Goal: Information Seeking & Learning: Check status

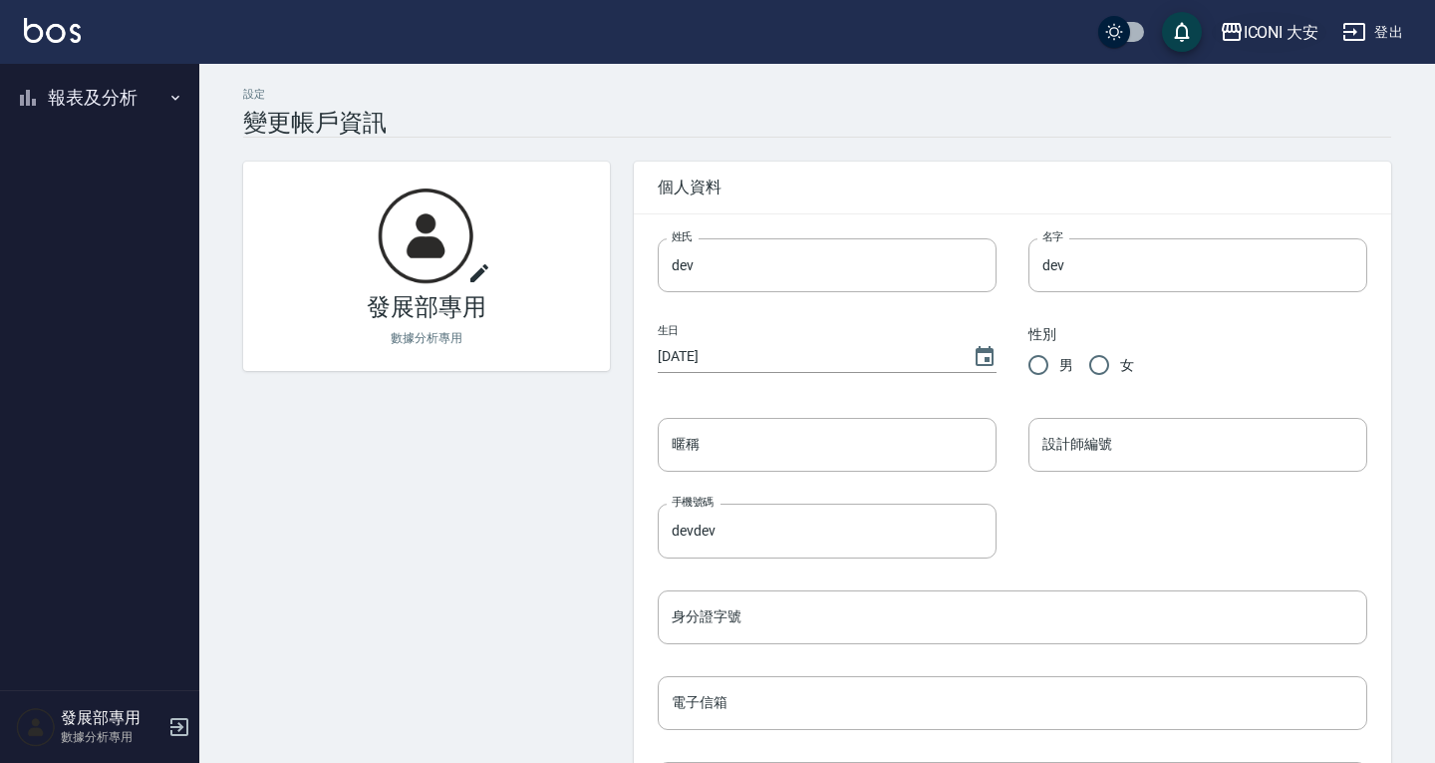
click at [1263, 37] on div "ICONI 大安" at bounding box center [1282, 32] width 76 height 25
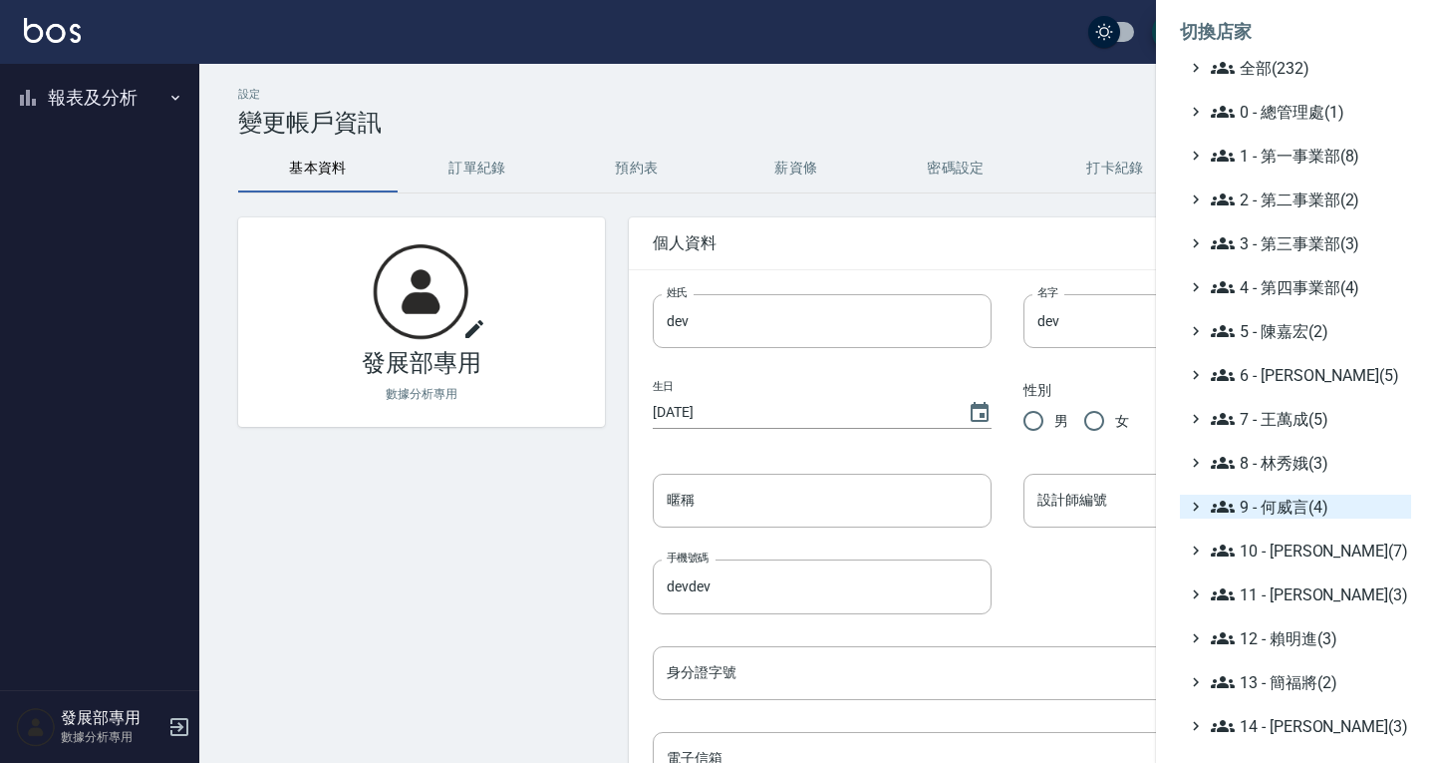
click at [1291, 508] on span "9 - 何威言(4)" at bounding box center [1307, 506] width 192 height 24
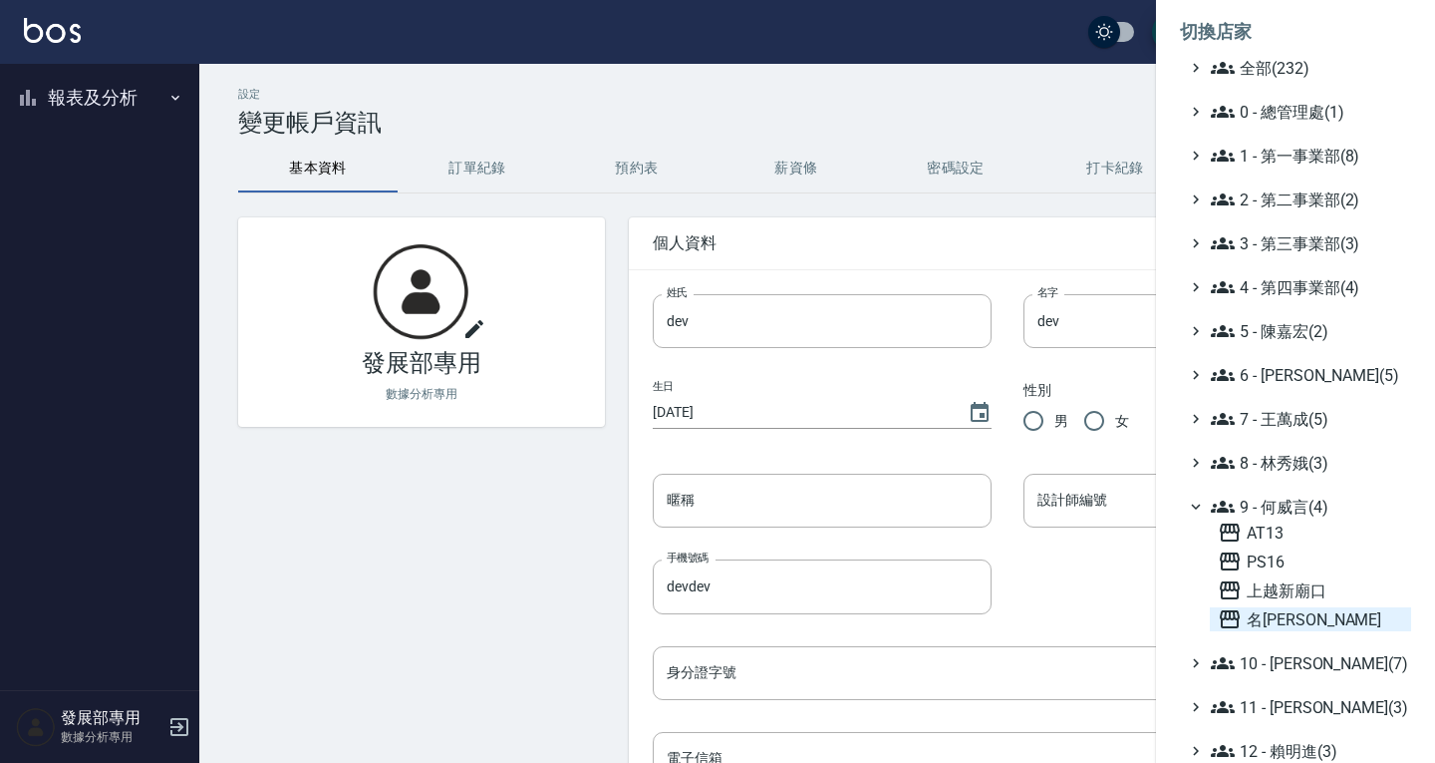
click at [1313, 619] on span "名[PERSON_NAME]" at bounding box center [1310, 619] width 185 height 24
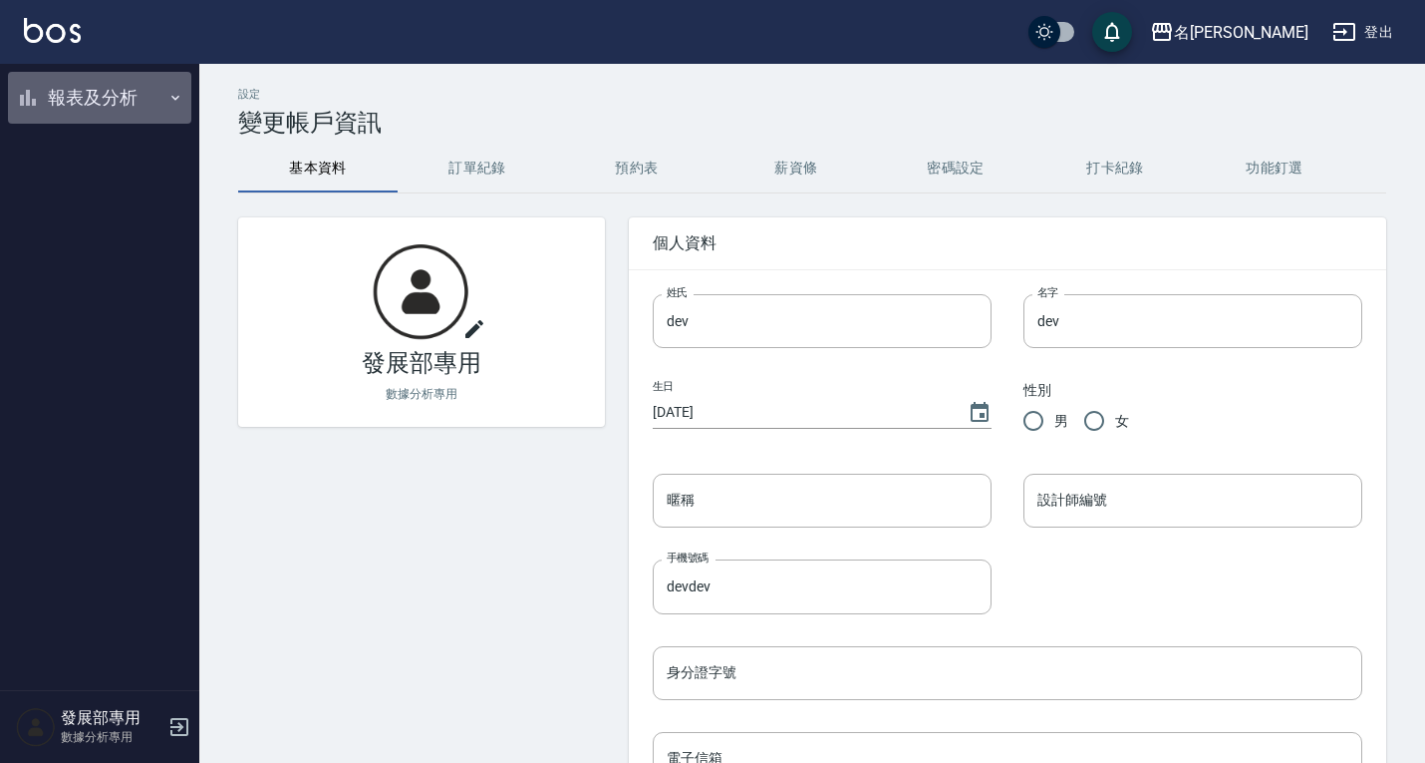
click at [157, 102] on button "報表及分析" at bounding box center [99, 98] width 183 height 52
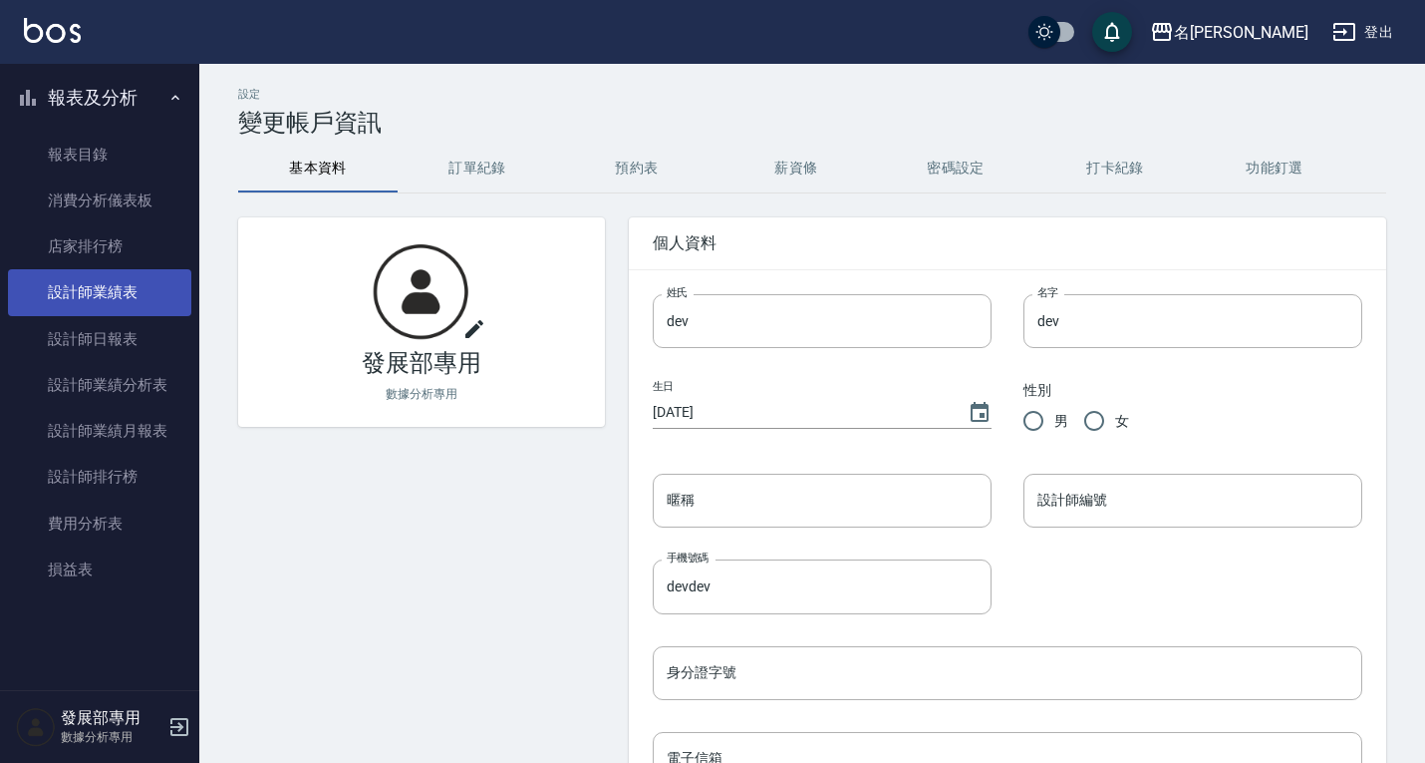
click at [116, 293] on link "設計師業績表" at bounding box center [99, 292] width 183 height 46
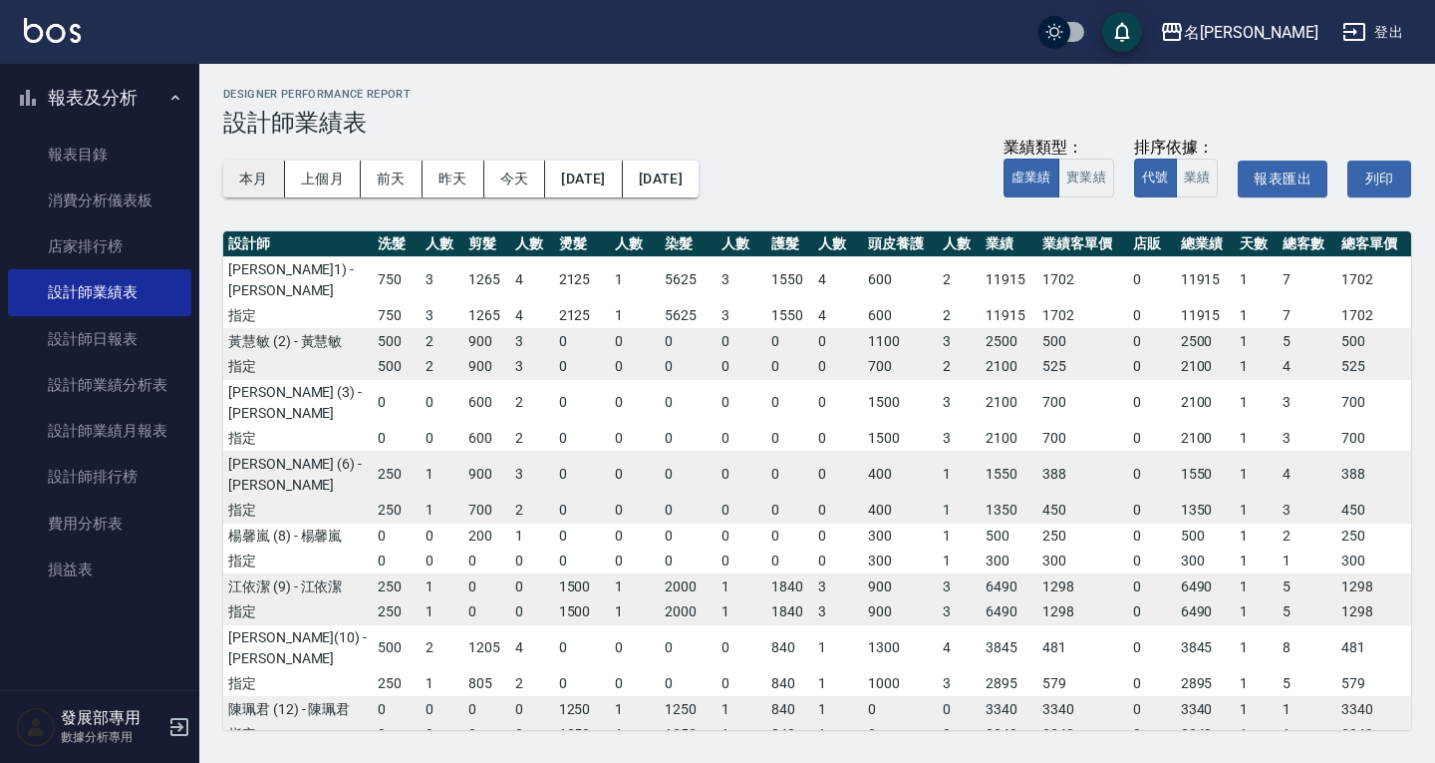
click at [255, 164] on button "本月" at bounding box center [254, 178] width 62 height 37
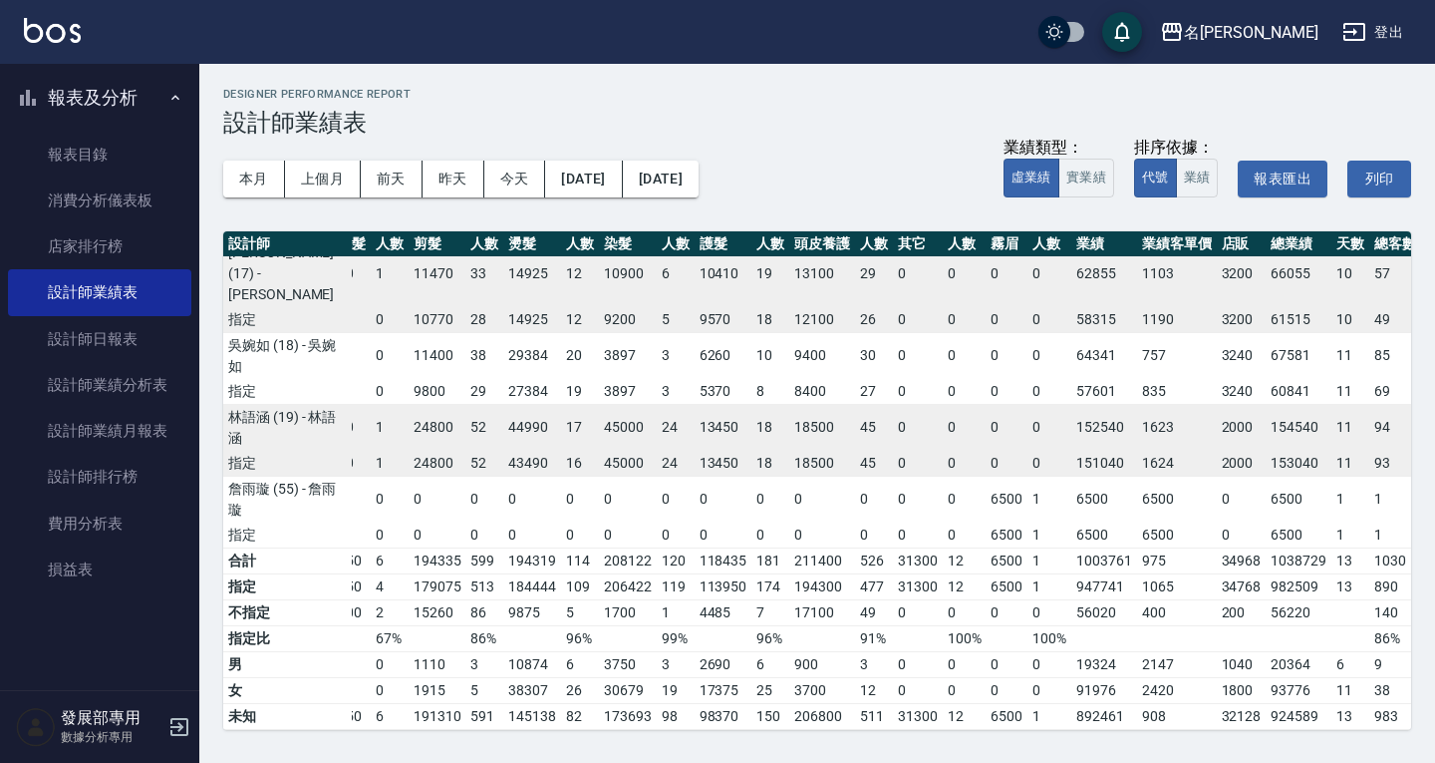
scroll to position [1339, 107]
click at [1258, 42] on div "名[PERSON_NAME]" at bounding box center [1251, 32] width 135 height 25
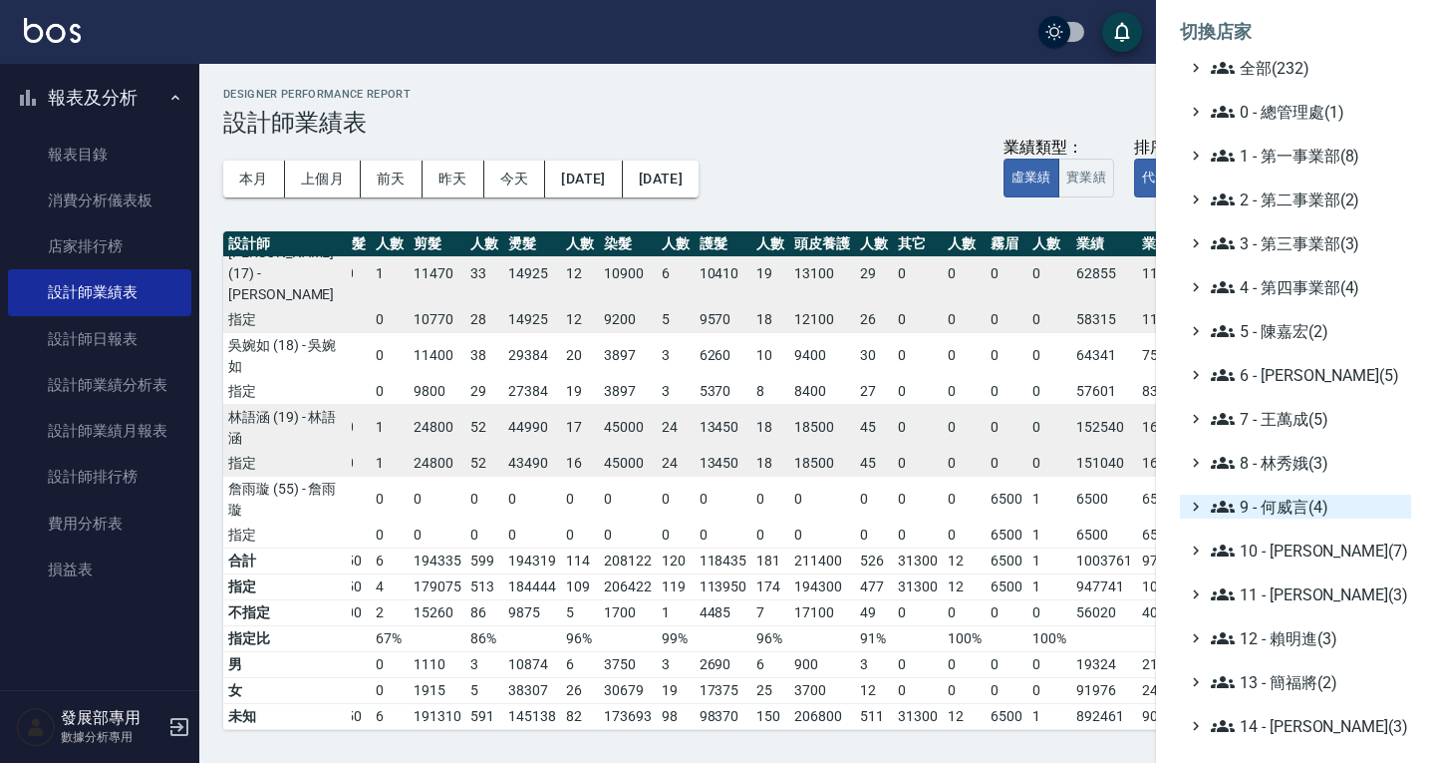
click at [1298, 509] on span "9 - 何威言(4)" at bounding box center [1307, 506] width 192 height 24
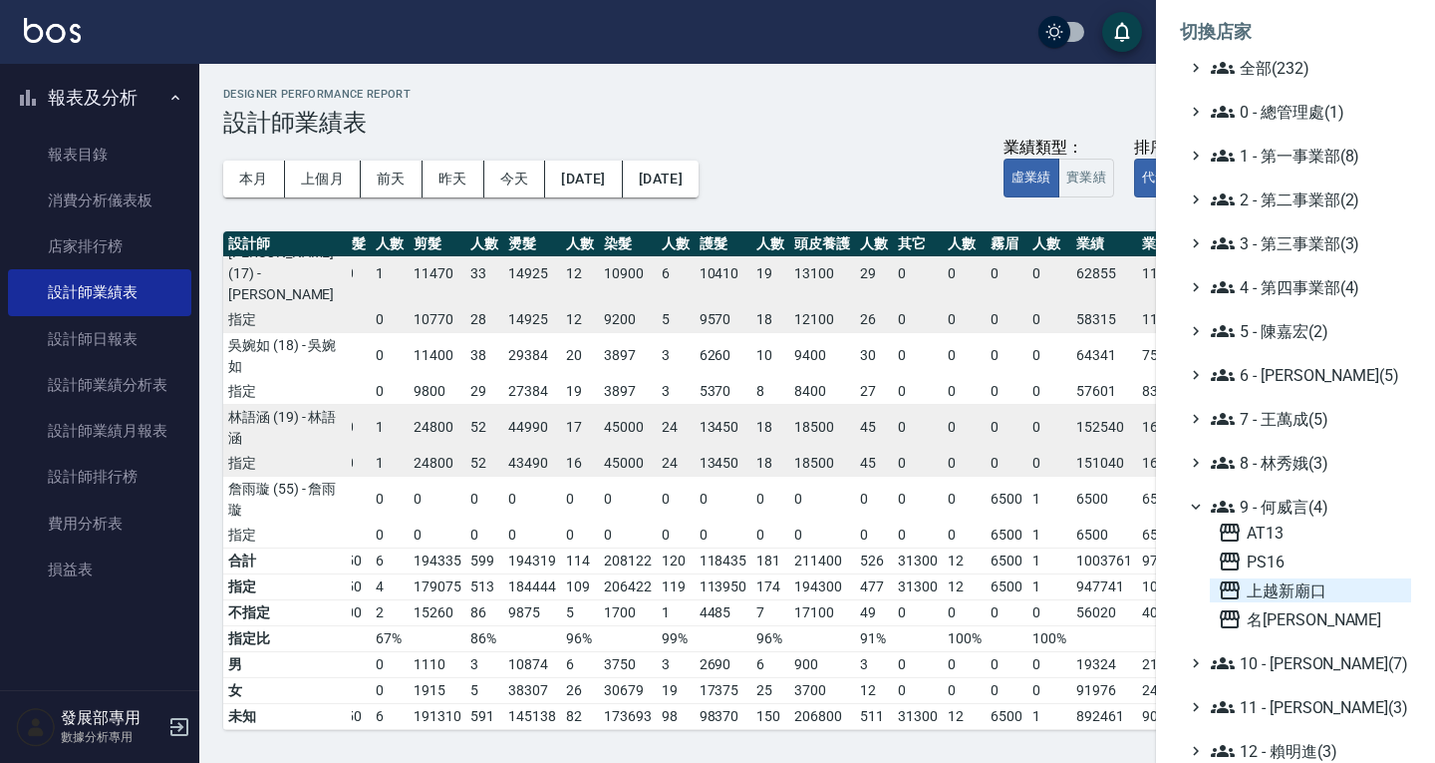
click at [1304, 589] on span "上越新廟口" at bounding box center [1310, 590] width 185 height 24
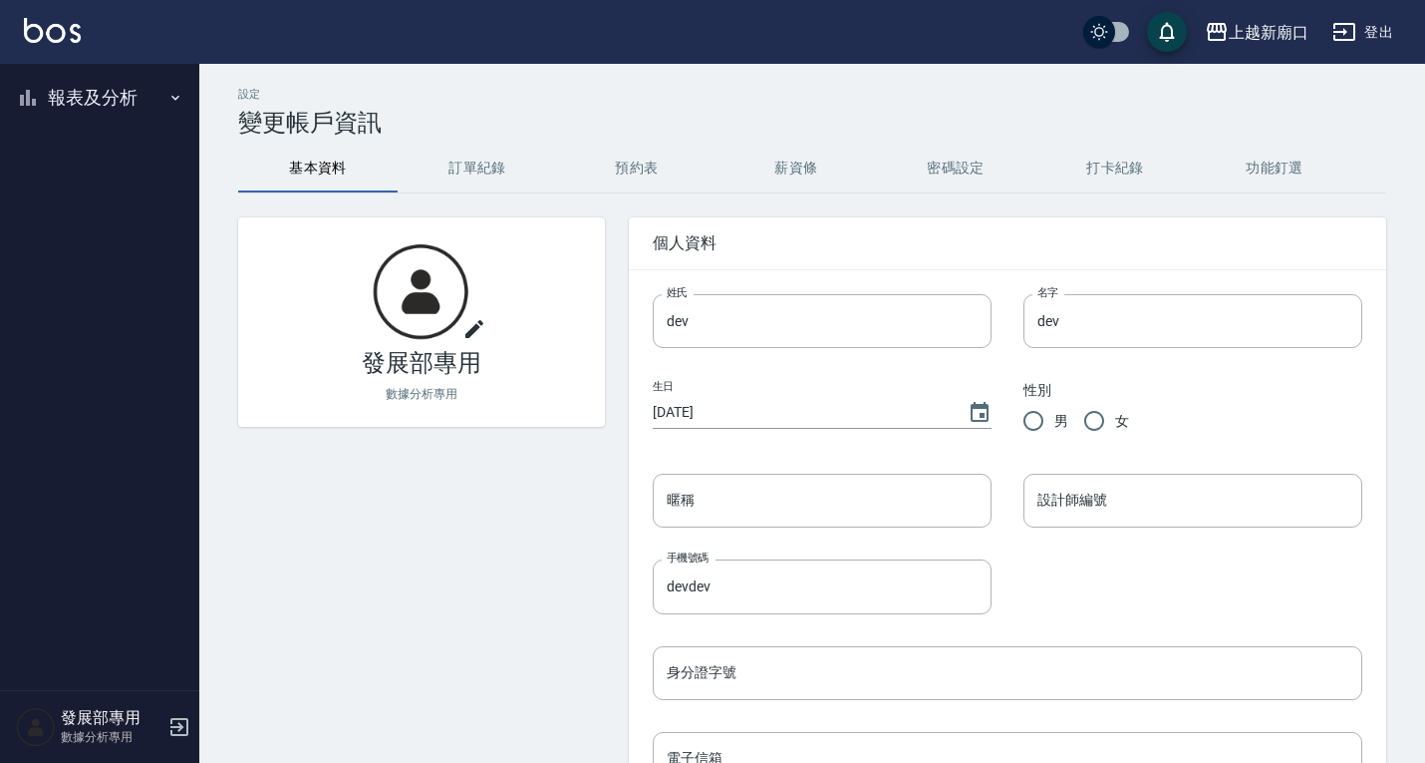
click at [85, 96] on button "報表及分析" at bounding box center [99, 98] width 183 height 52
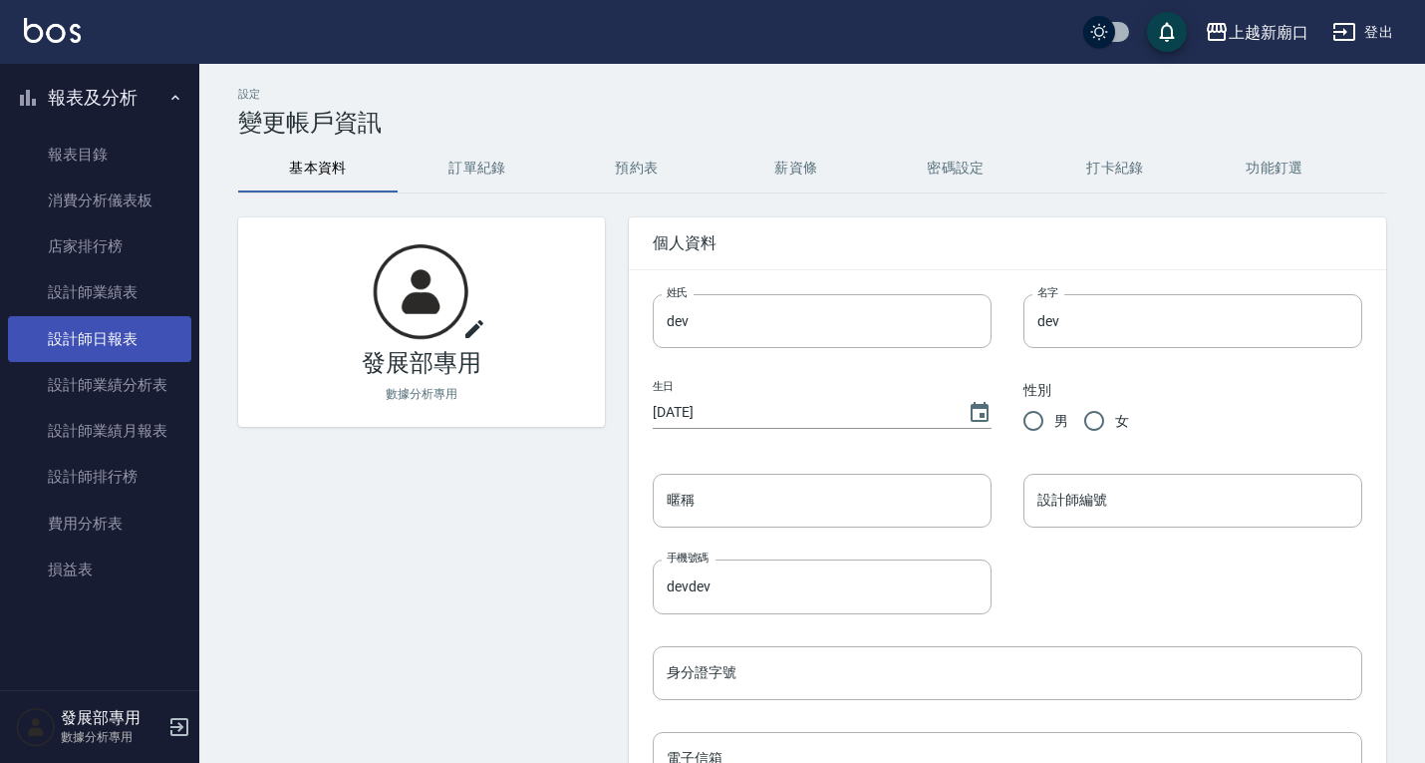
drag, startPoint x: 123, startPoint y: 342, endPoint x: 130, endPoint y: 328, distance: 15.6
click at [123, 341] on link "設計師日報表" at bounding box center [99, 339] width 183 height 46
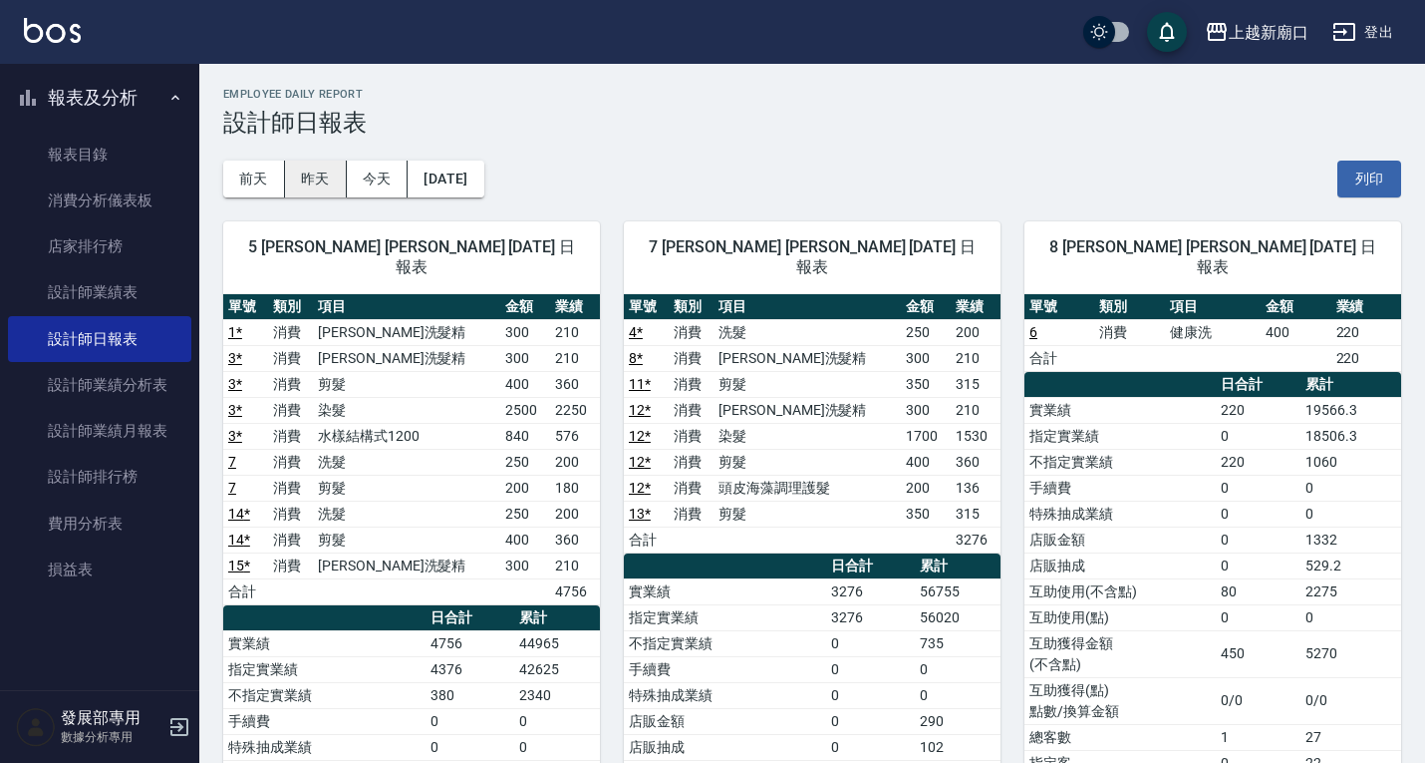
click at [334, 170] on button "昨天" at bounding box center [316, 178] width 62 height 37
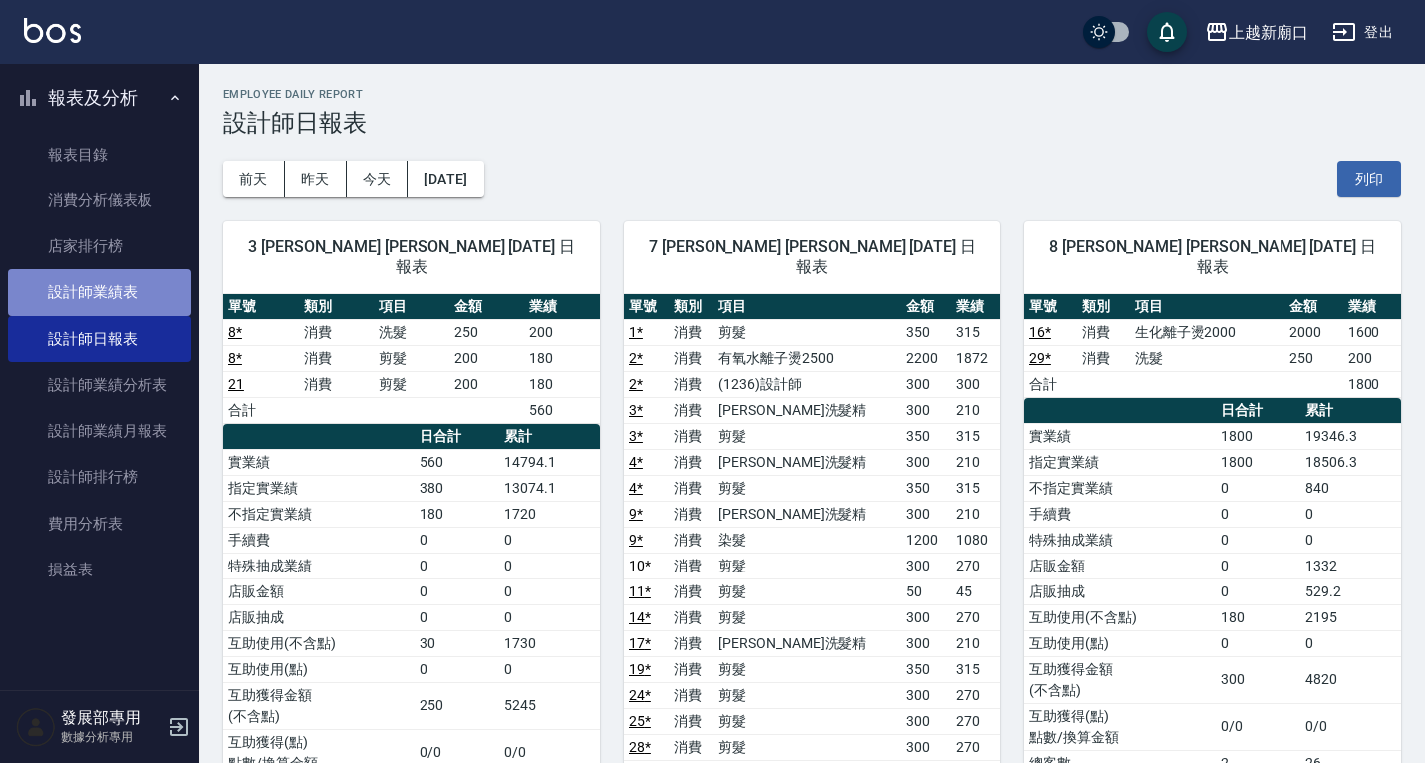
click at [133, 287] on link "設計師業績表" at bounding box center [99, 292] width 183 height 46
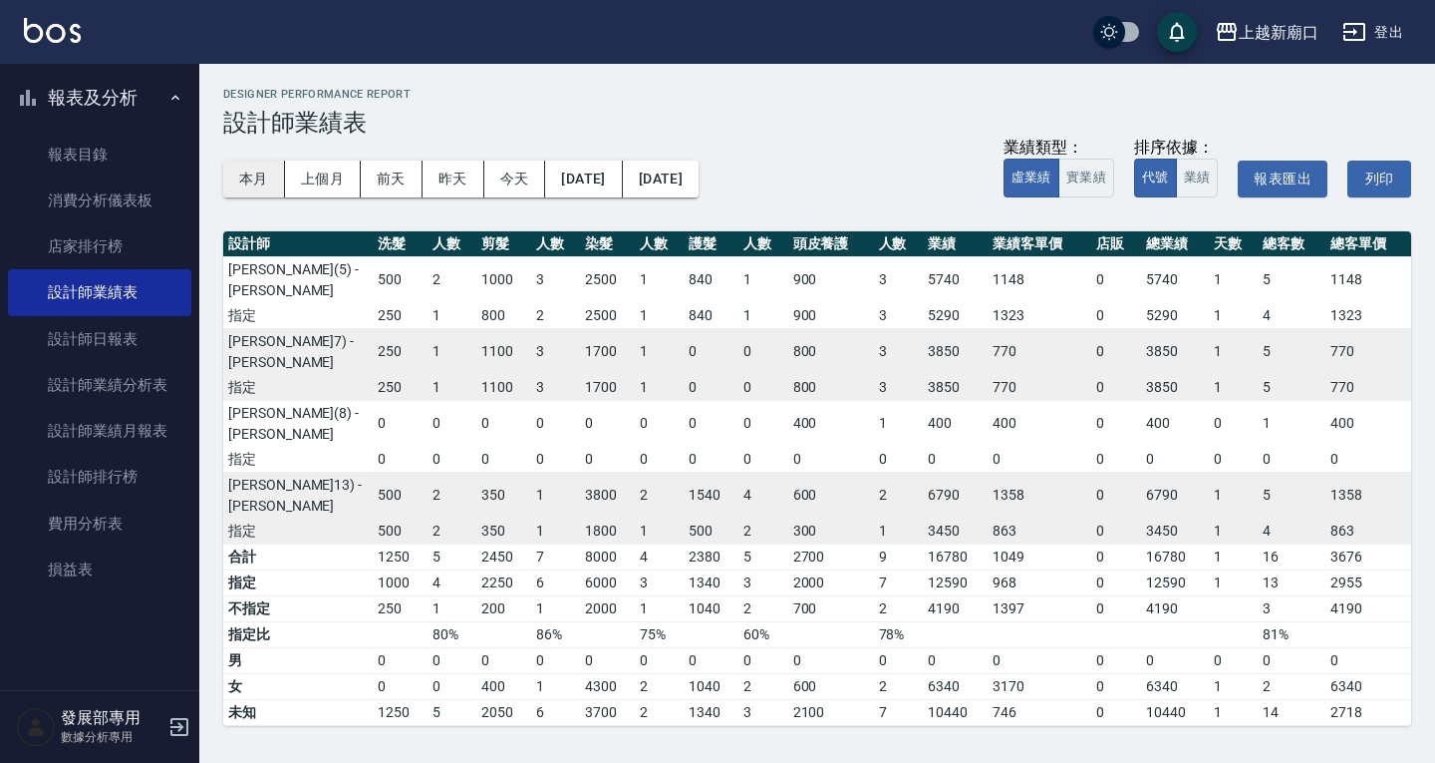
click at [242, 174] on button "本月" at bounding box center [254, 178] width 62 height 37
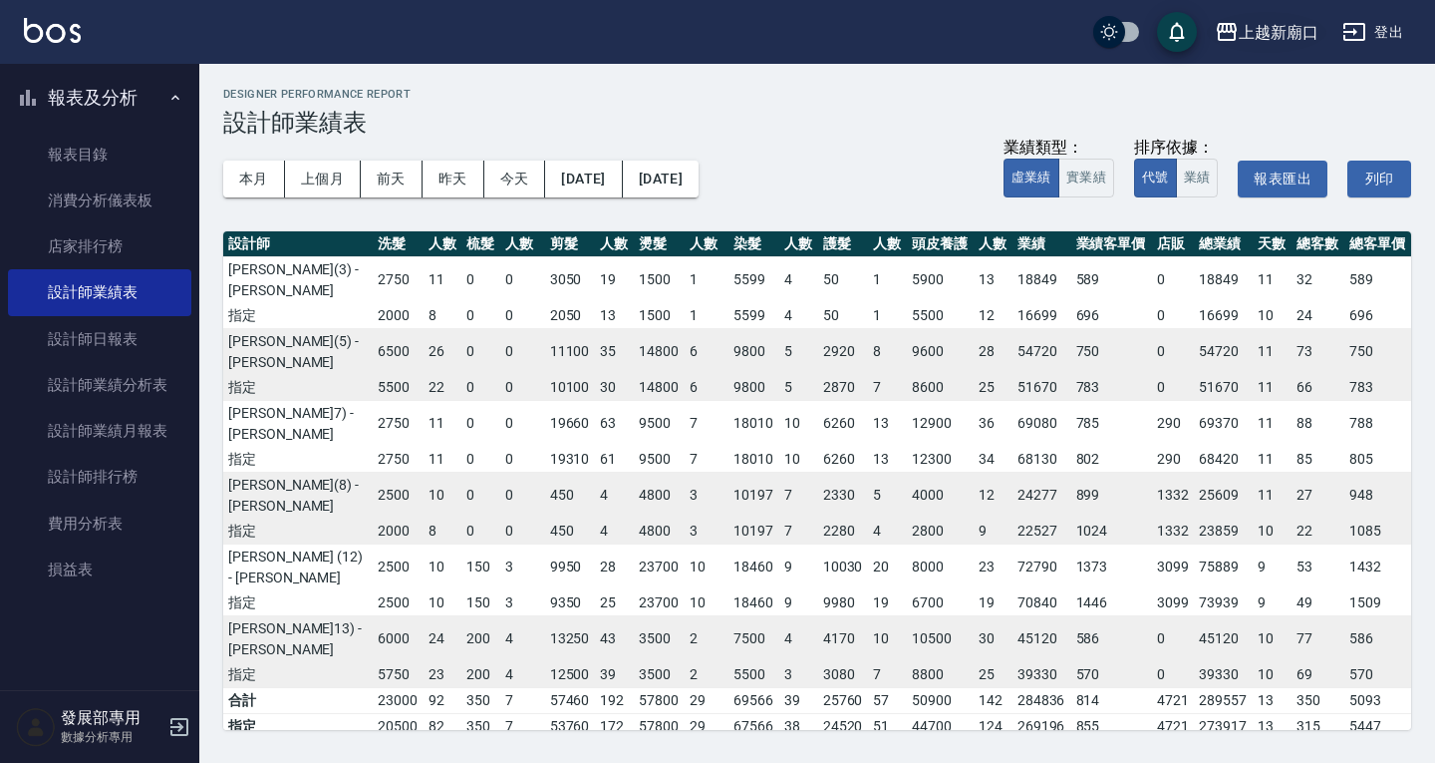
click at [1269, 21] on div "上越新廟口" at bounding box center [1279, 32] width 80 height 25
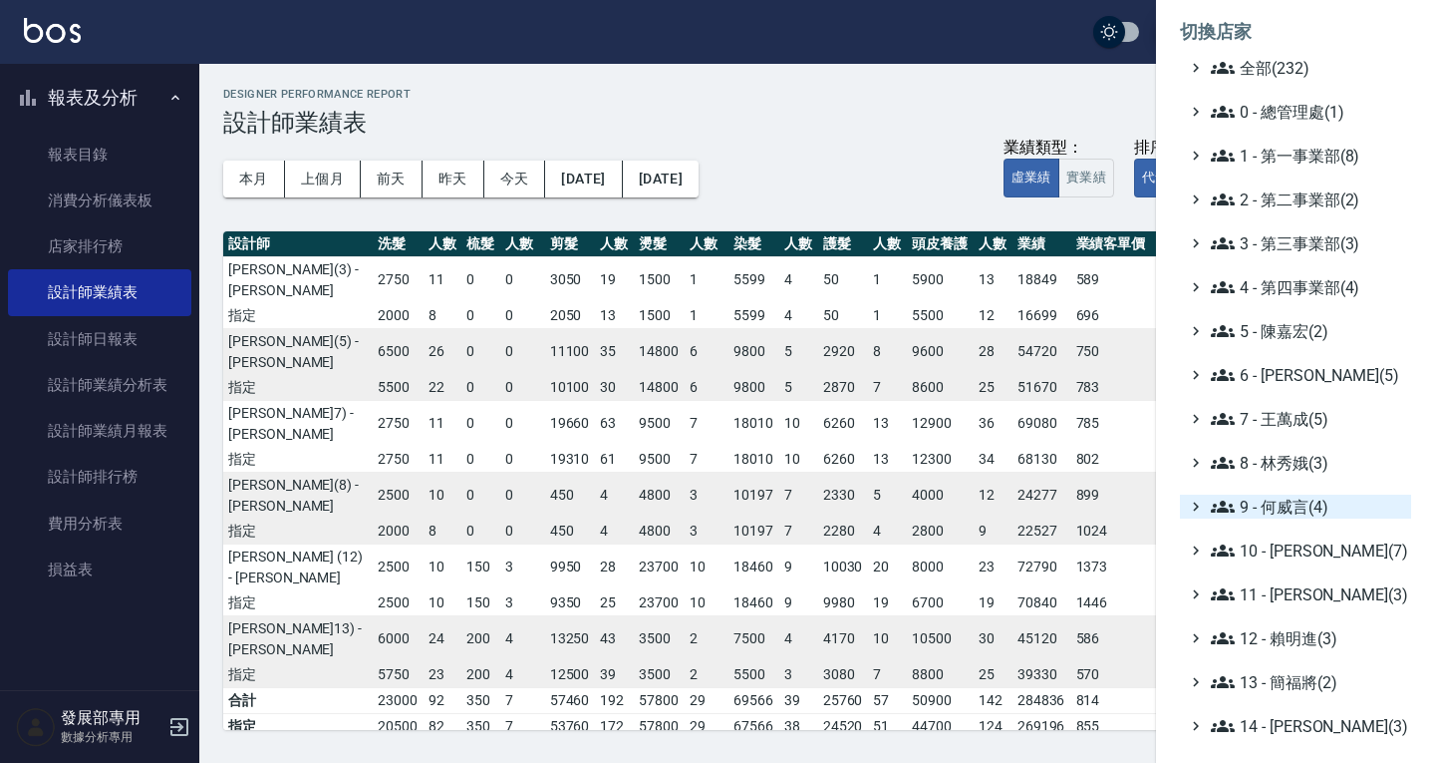
click at [1291, 497] on span "9 - 何威言(4)" at bounding box center [1307, 506] width 192 height 24
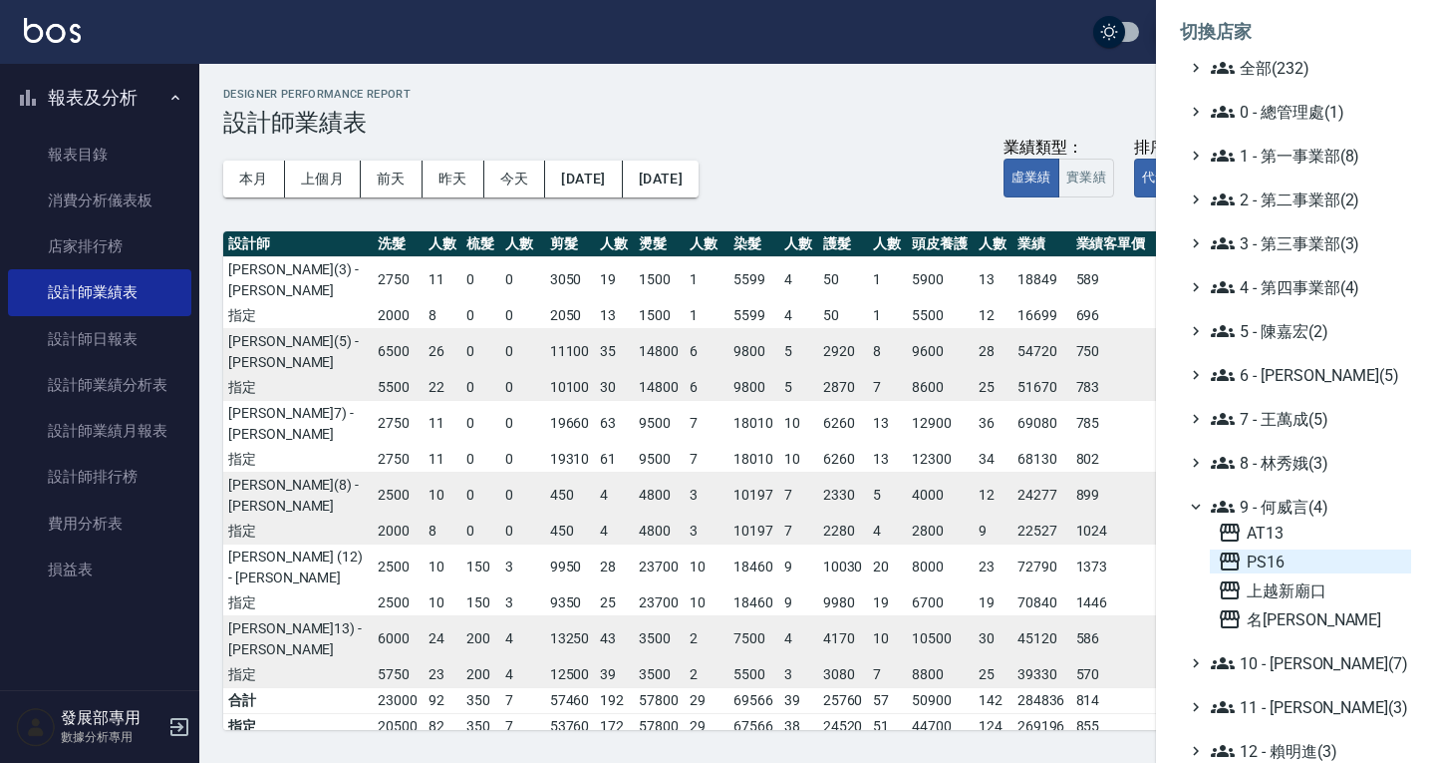
click at [1301, 557] on span "PS16" at bounding box center [1310, 561] width 185 height 24
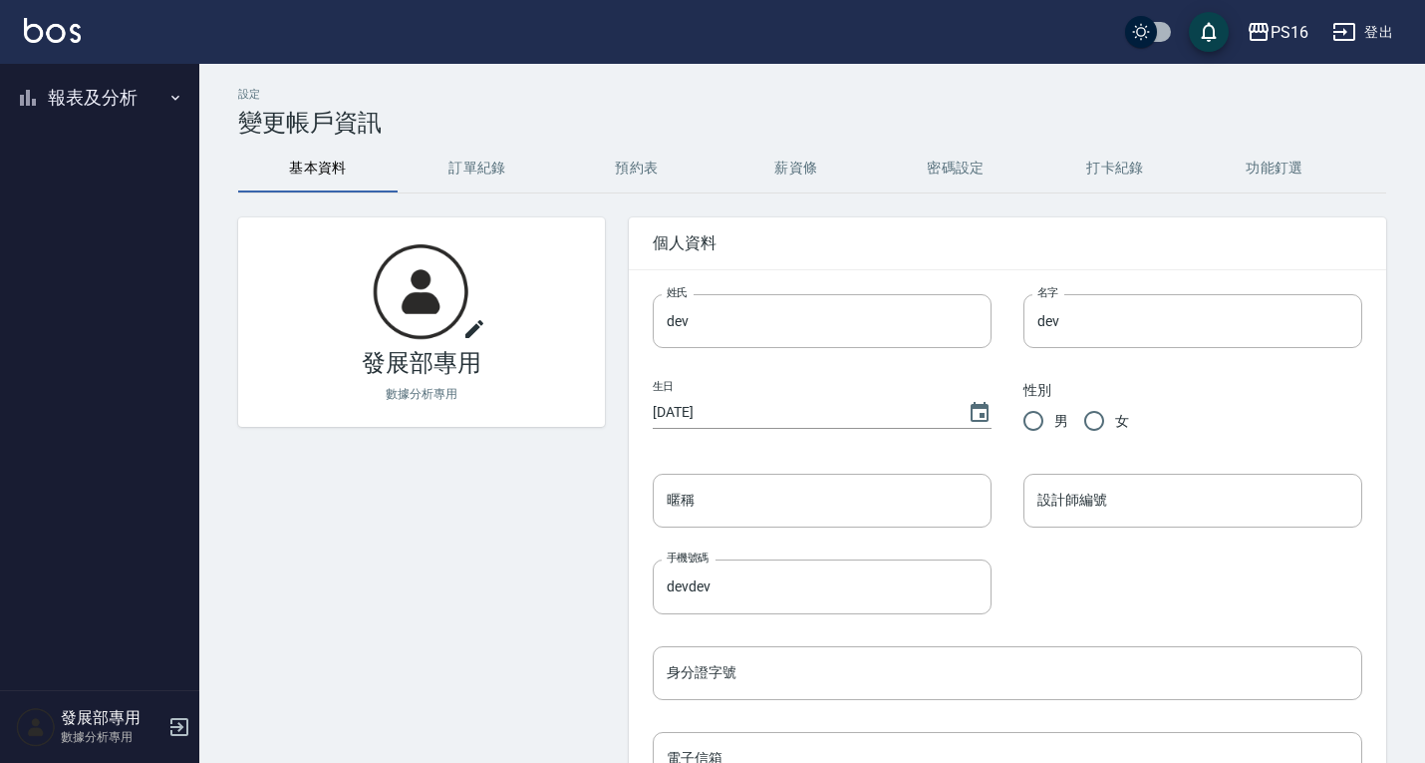
click at [102, 94] on button "報表及分析" at bounding box center [99, 98] width 183 height 52
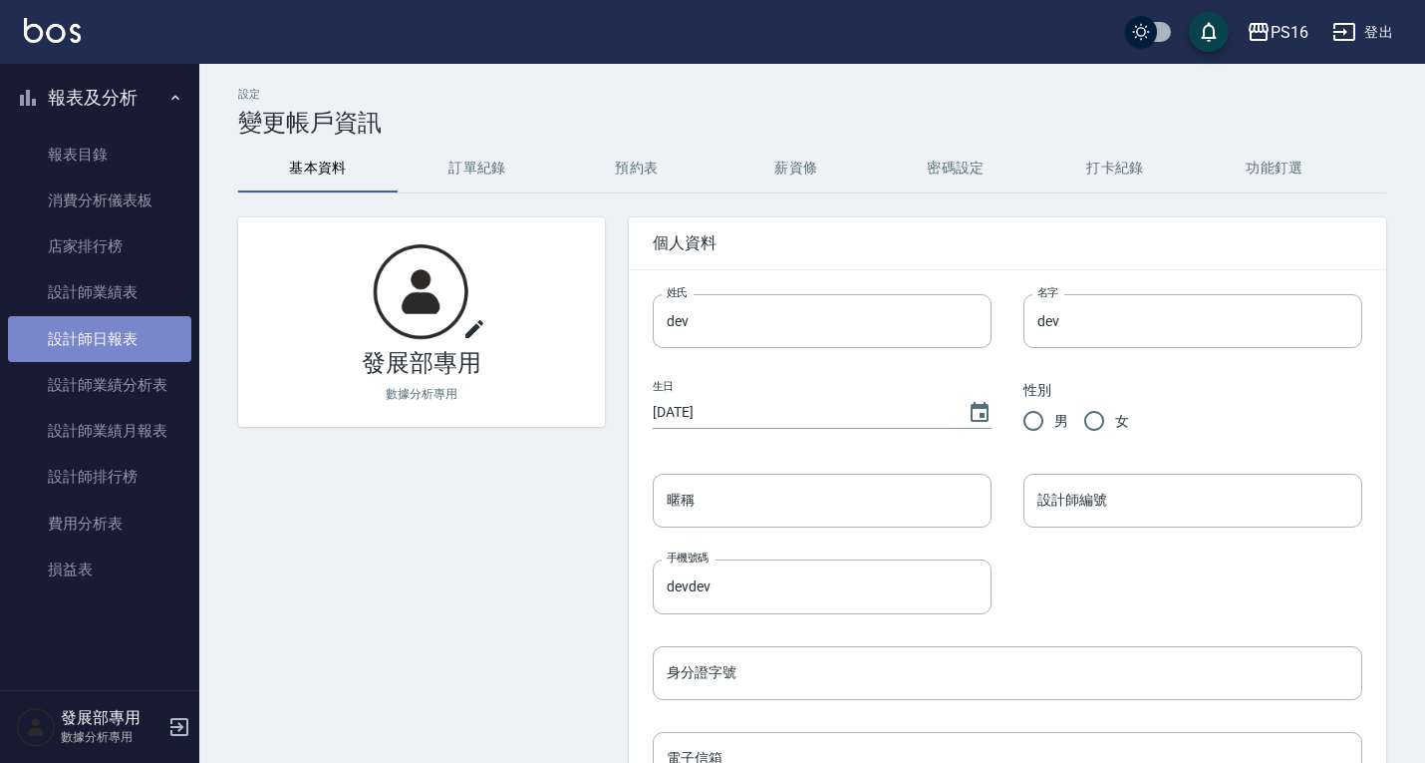
click at [127, 318] on link "設計師日報表" at bounding box center [99, 339] width 183 height 46
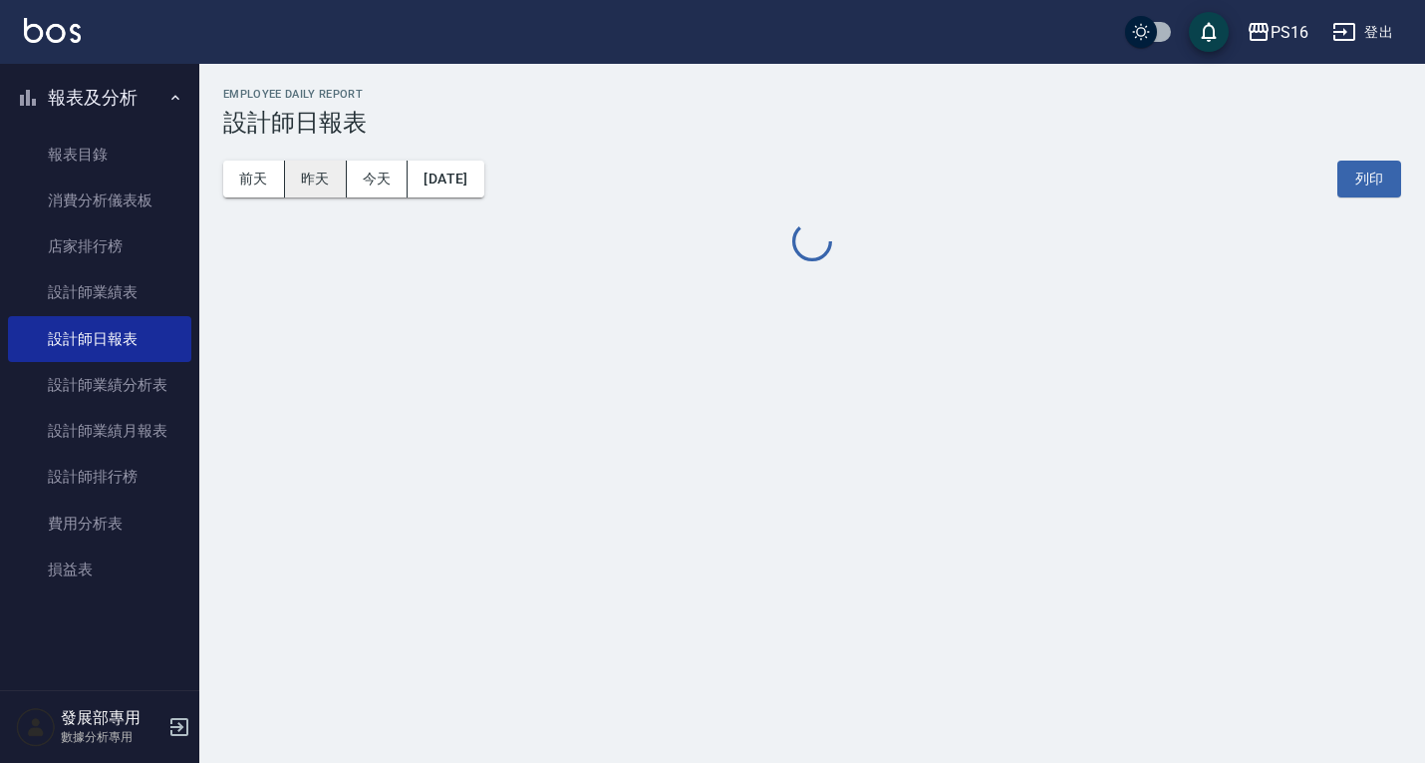
click at [318, 165] on button "昨天" at bounding box center [316, 178] width 62 height 37
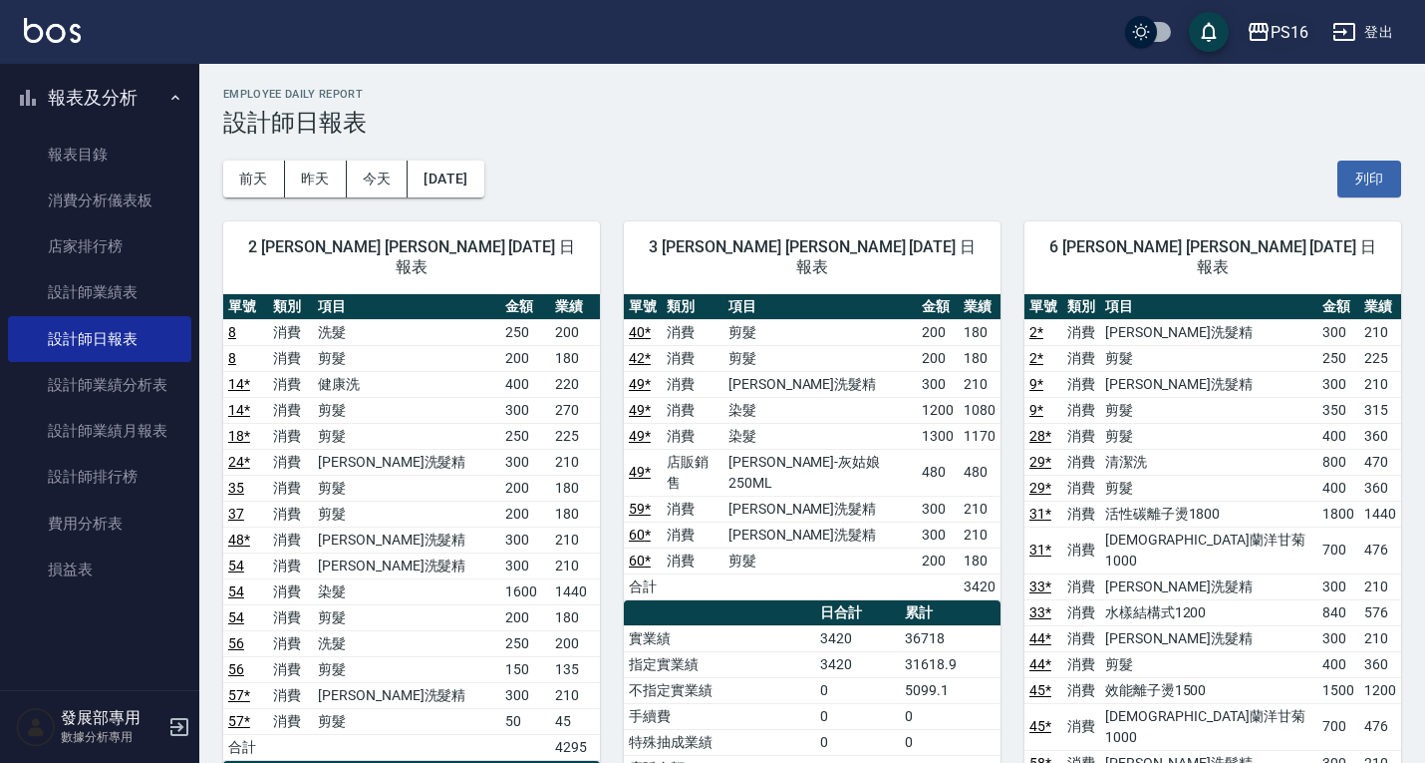
click at [1262, 16] on button "PS16" at bounding box center [1278, 32] width 78 height 41
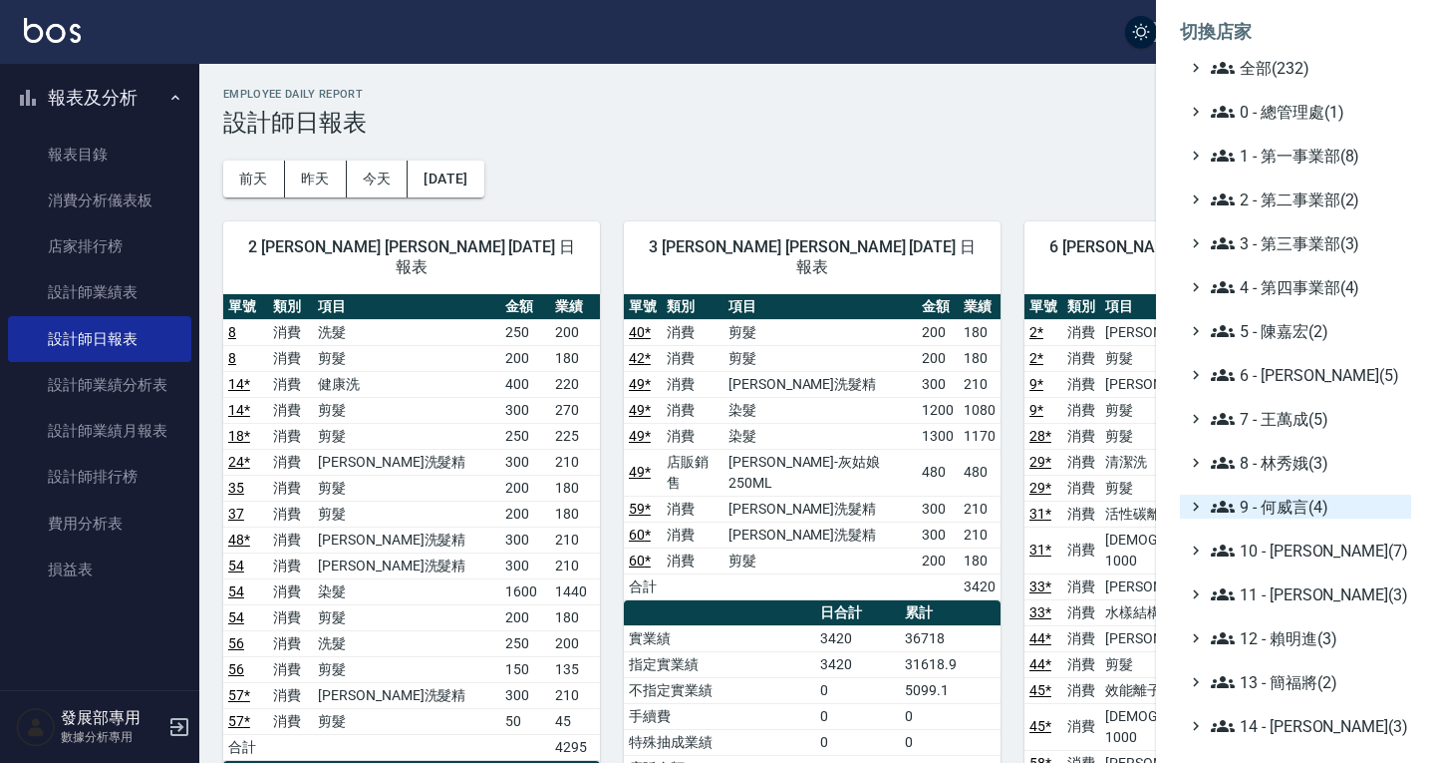
click at [1281, 499] on span "9 - 何威言(4)" at bounding box center [1307, 506] width 192 height 24
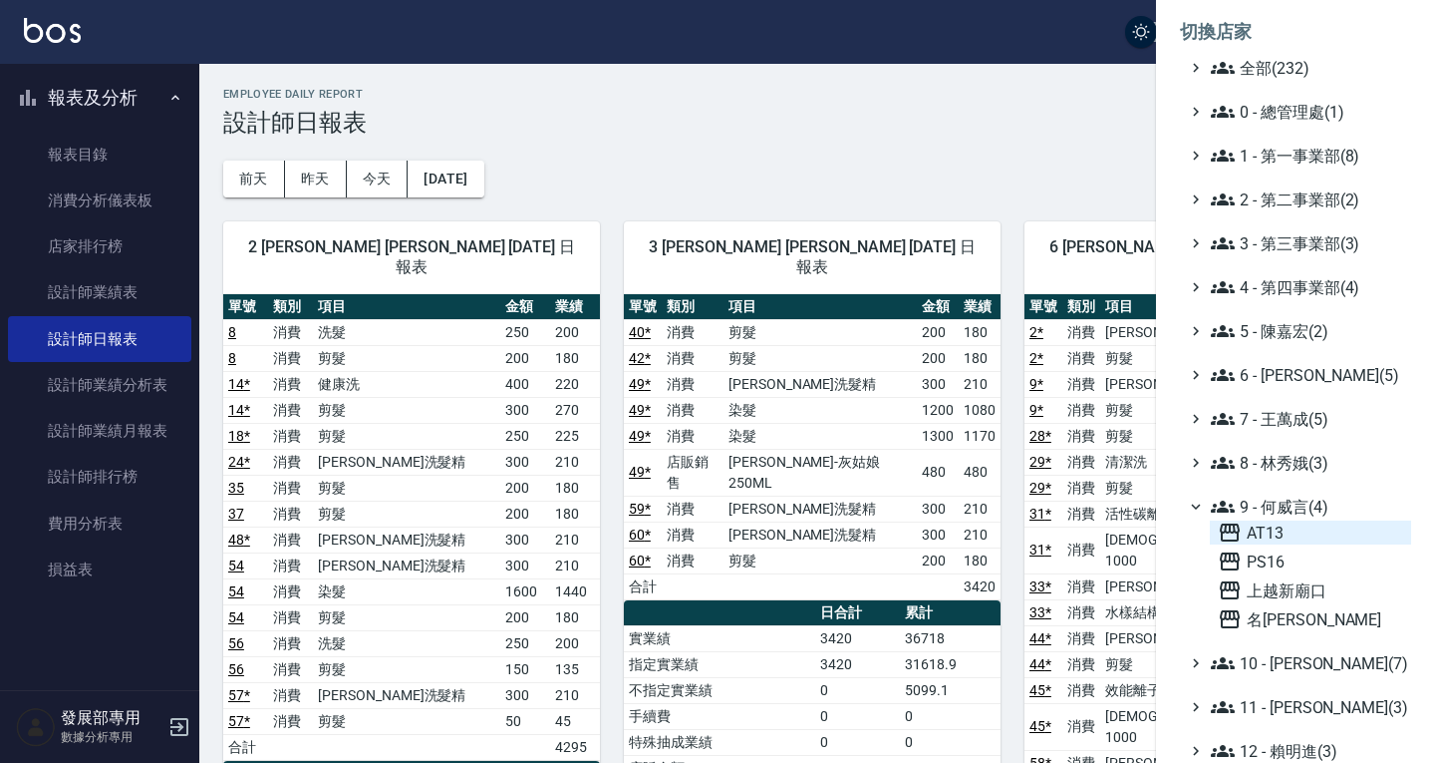
click at [1294, 530] on span "AT13" at bounding box center [1310, 532] width 185 height 24
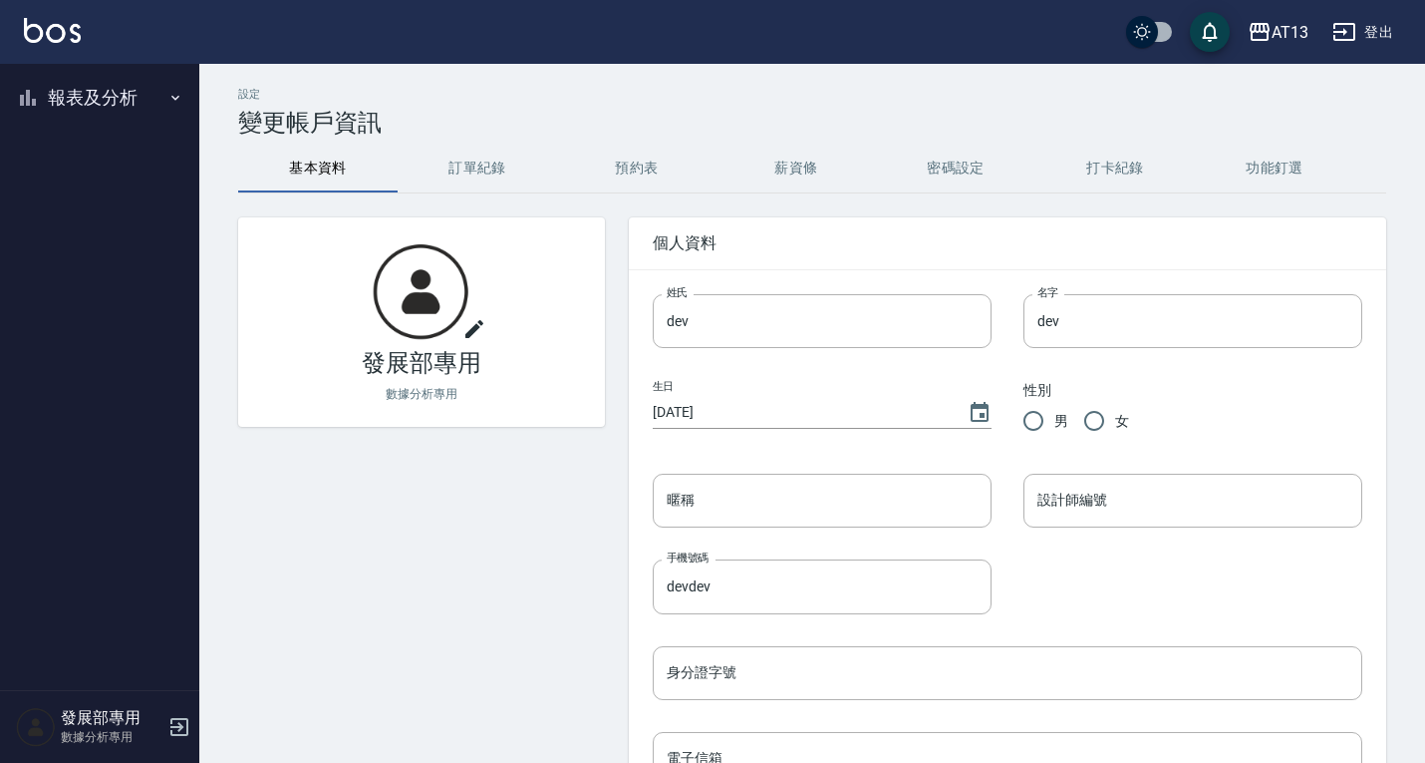
click at [79, 109] on button "報表及分析" at bounding box center [99, 98] width 183 height 52
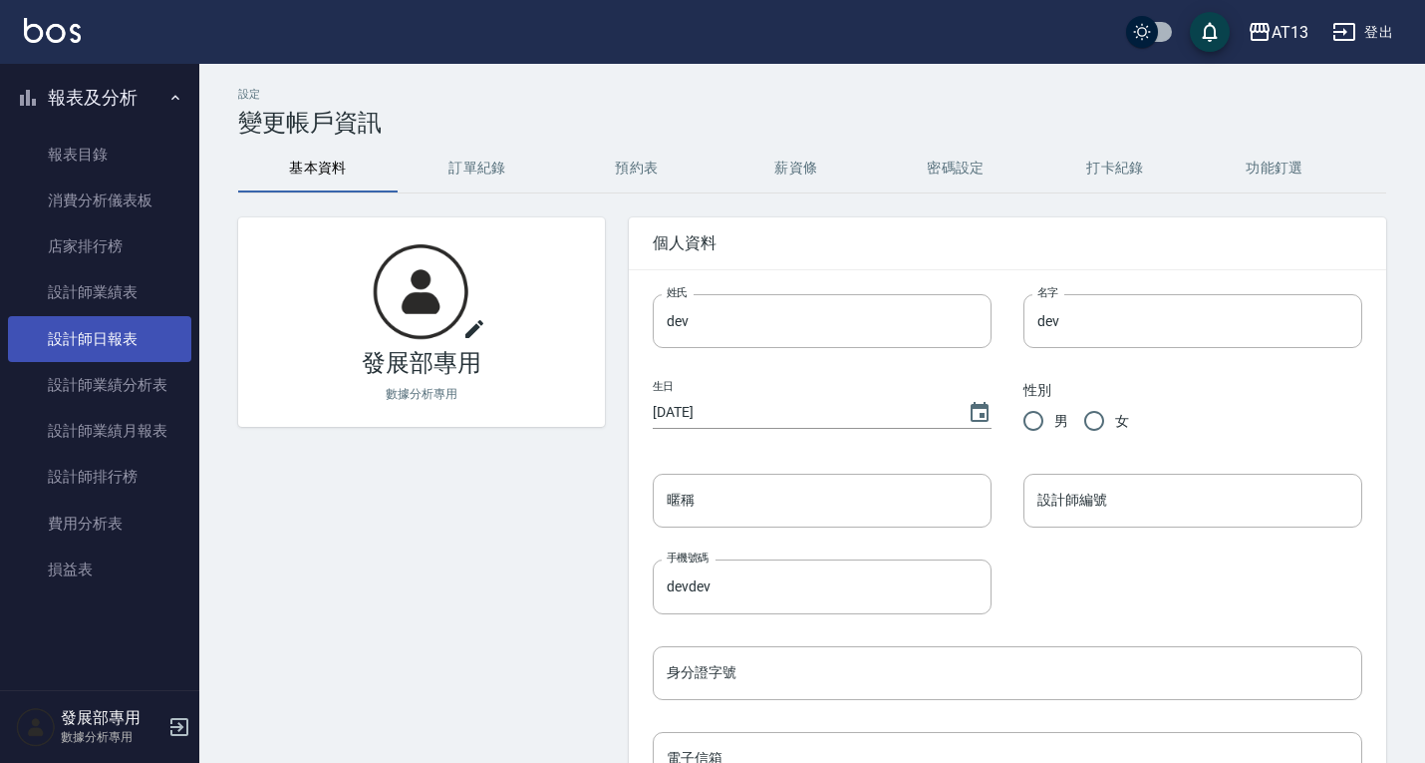
click at [110, 337] on link "設計師日報表" at bounding box center [99, 339] width 183 height 46
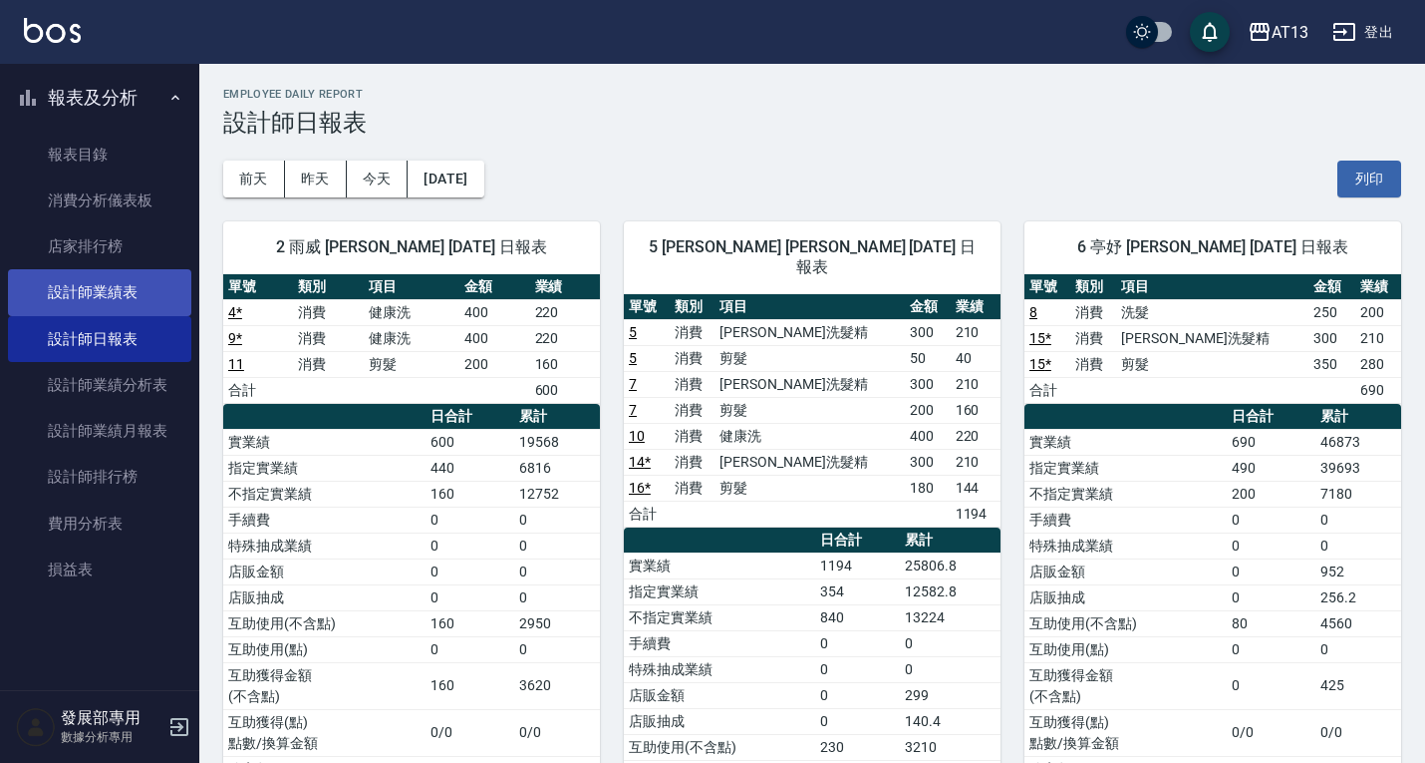
click at [103, 277] on link "設計師業績表" at bounding box center [99, 292] width 183 height 46
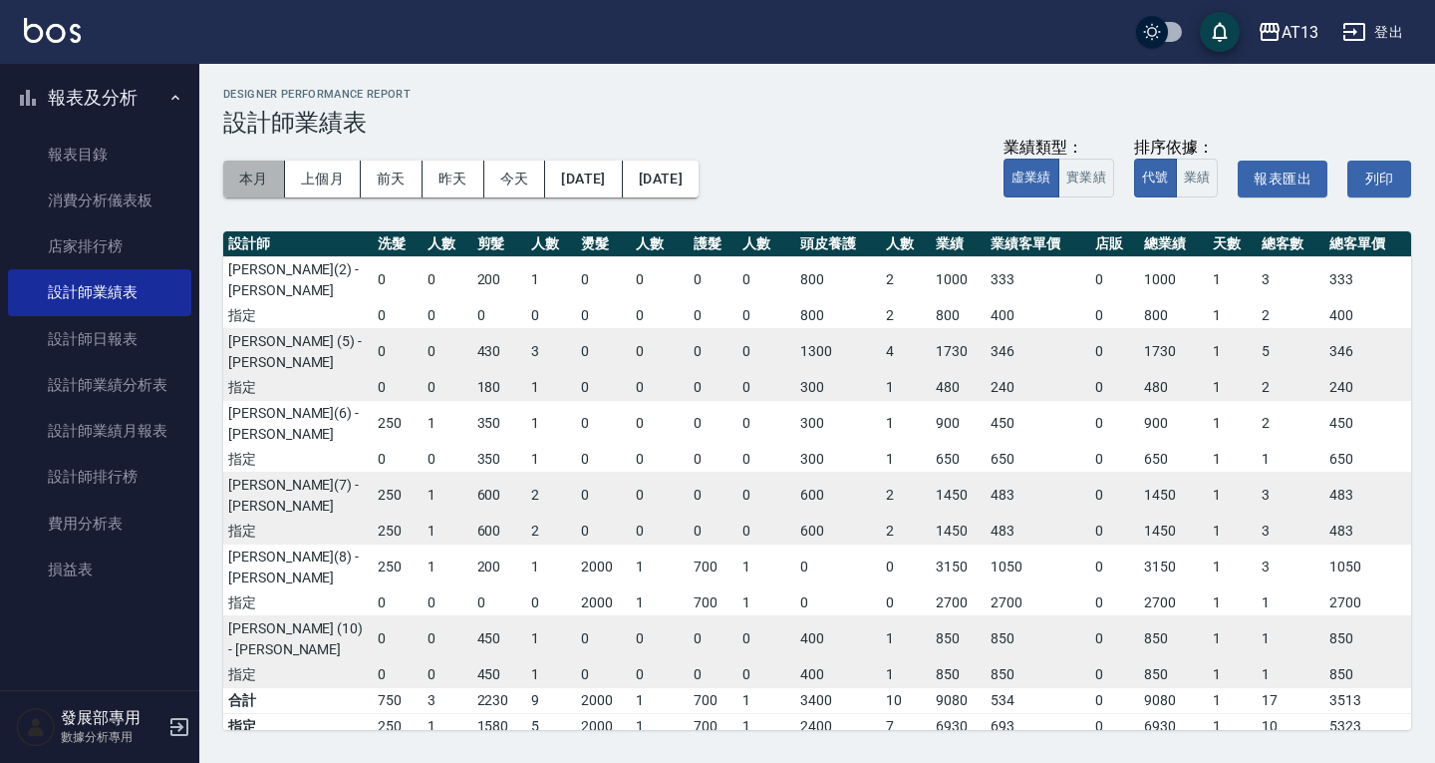
click at [261, 171] on button "本月" at bounding box center [254, 178] width 62 height 37
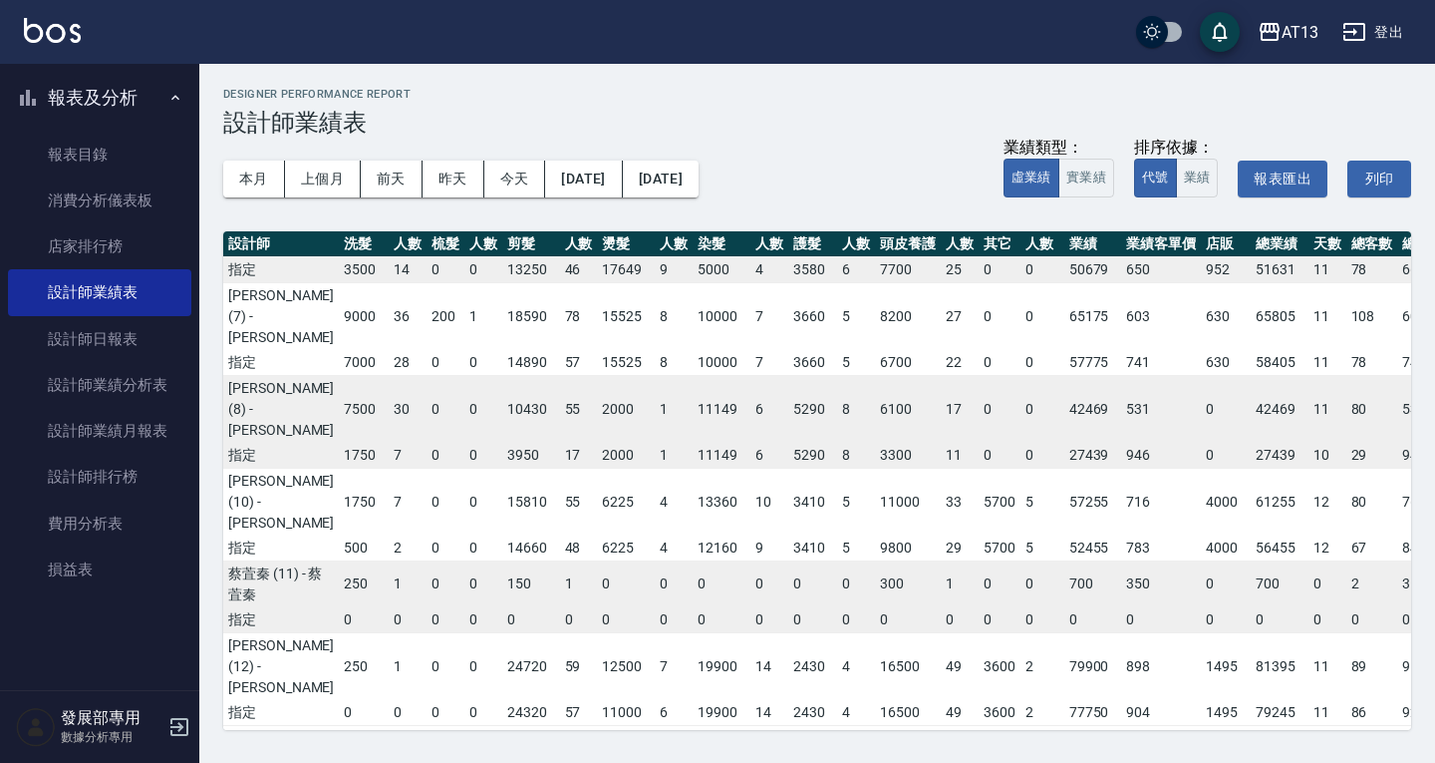
scroll to position [496, 0]
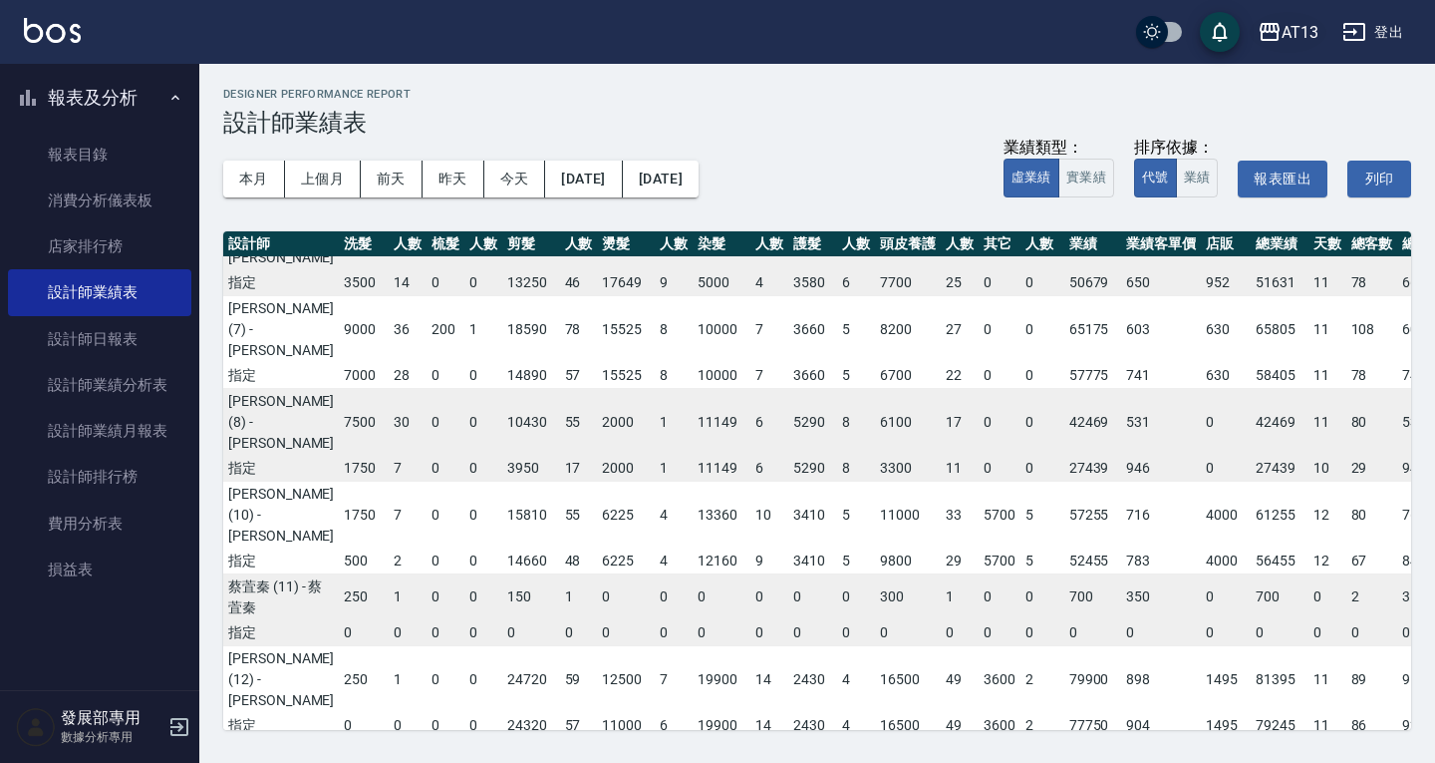
click at [1297, 40] on div "AT13" at bounding box center [1300, 32] width 37 height 25
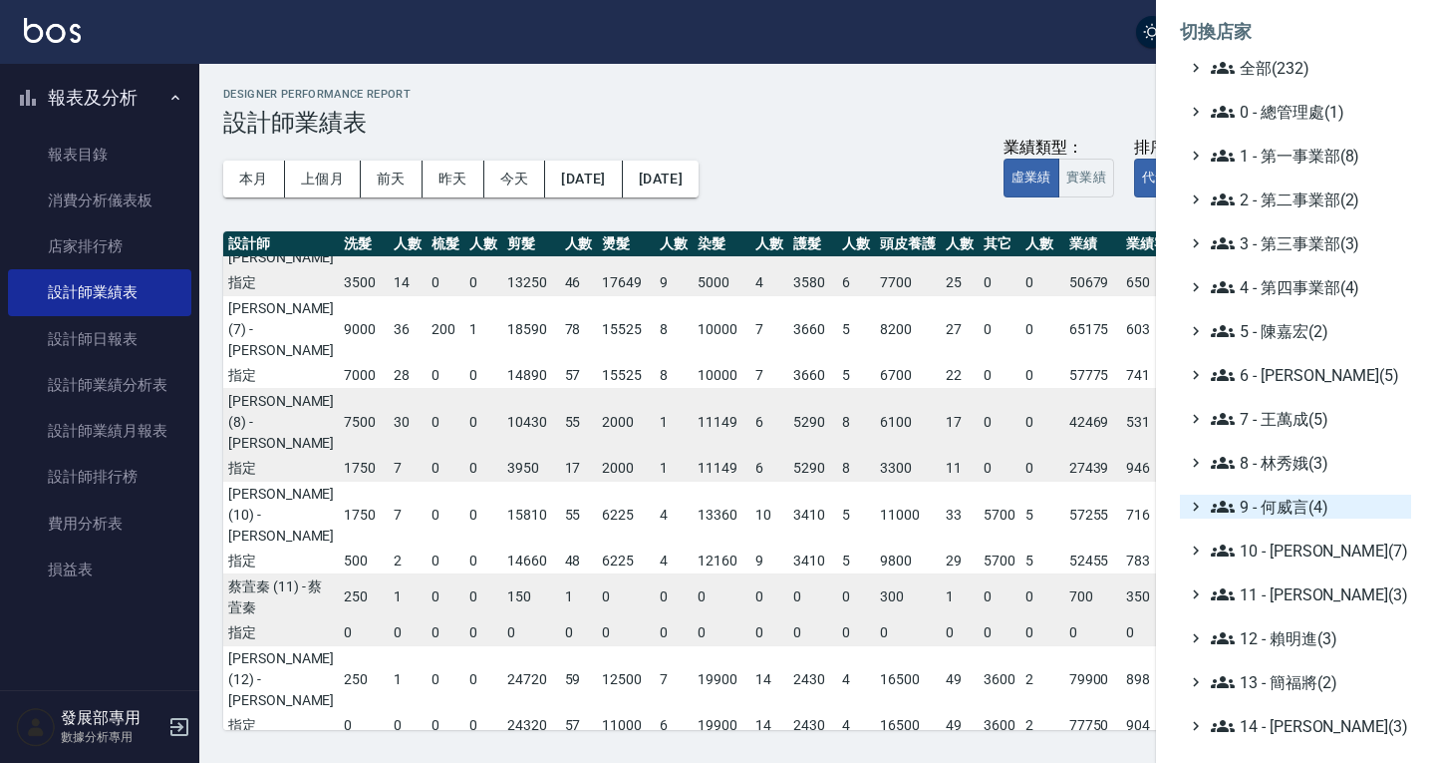
click at [1276, 501] on span "9 - 何威言(4)" at bounding box center [1307, 506] width 192 height 24
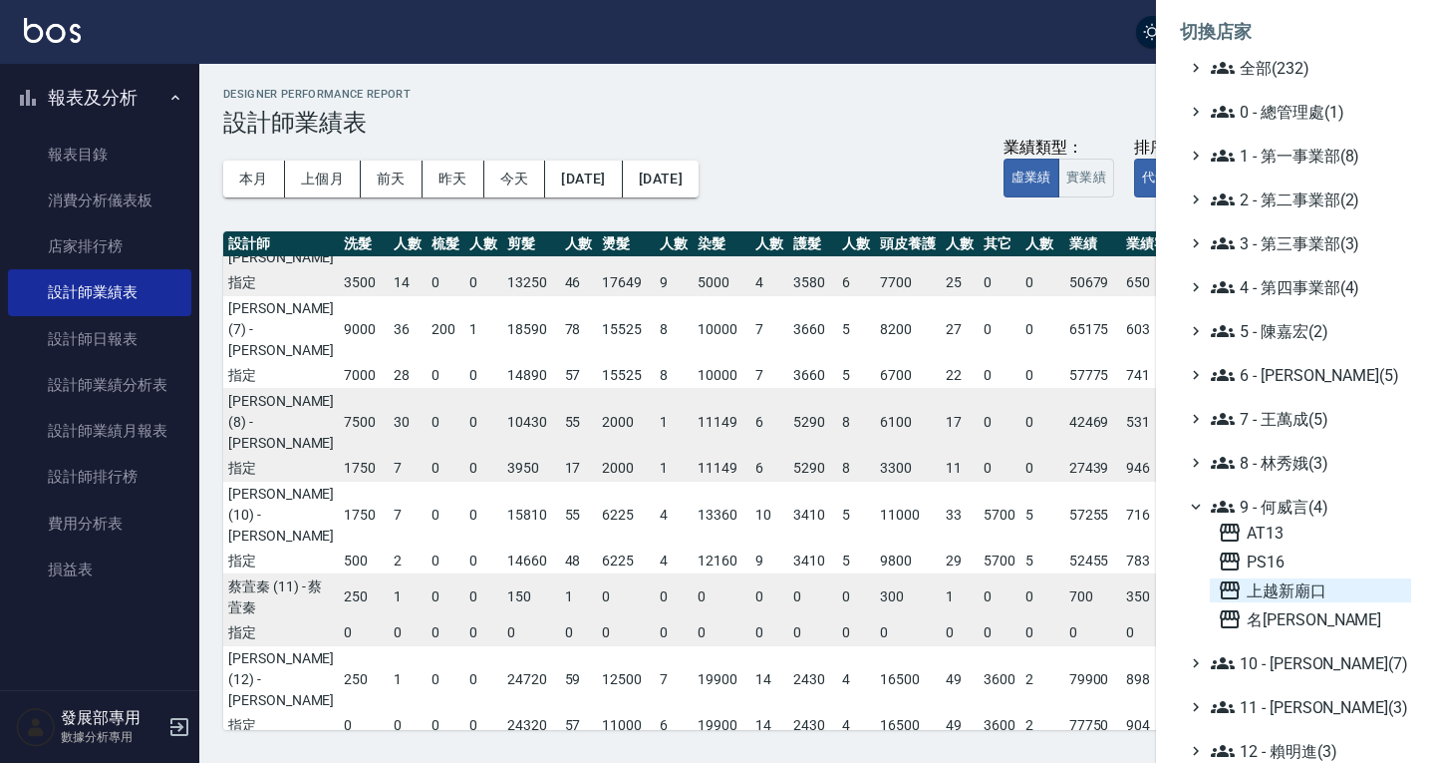
click at [1283, 591] on span "上越新廟口" at bounding box center [1310, 590] width 185 height 24
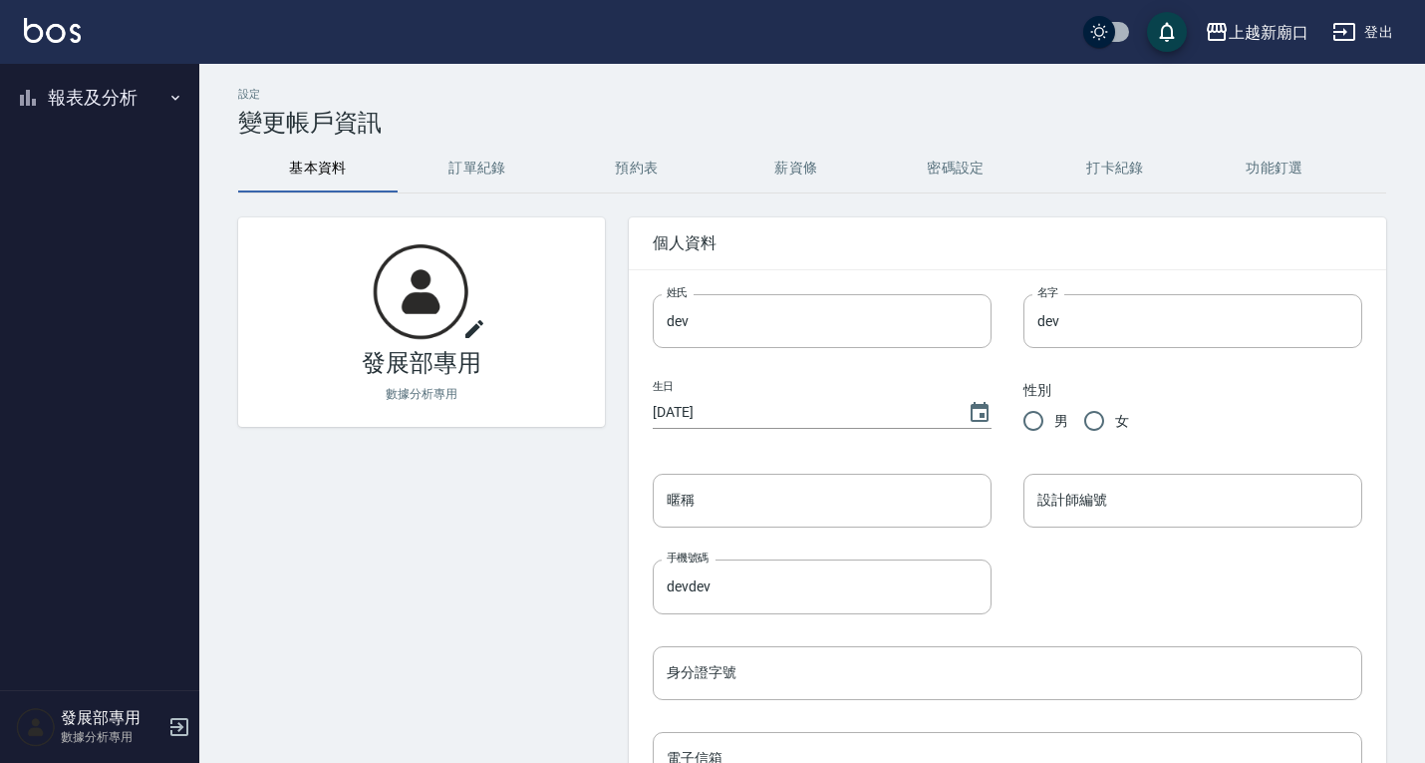
click at [101, 93] on button "報表及分析" at bounding box center [99, 98] width 183 height 52
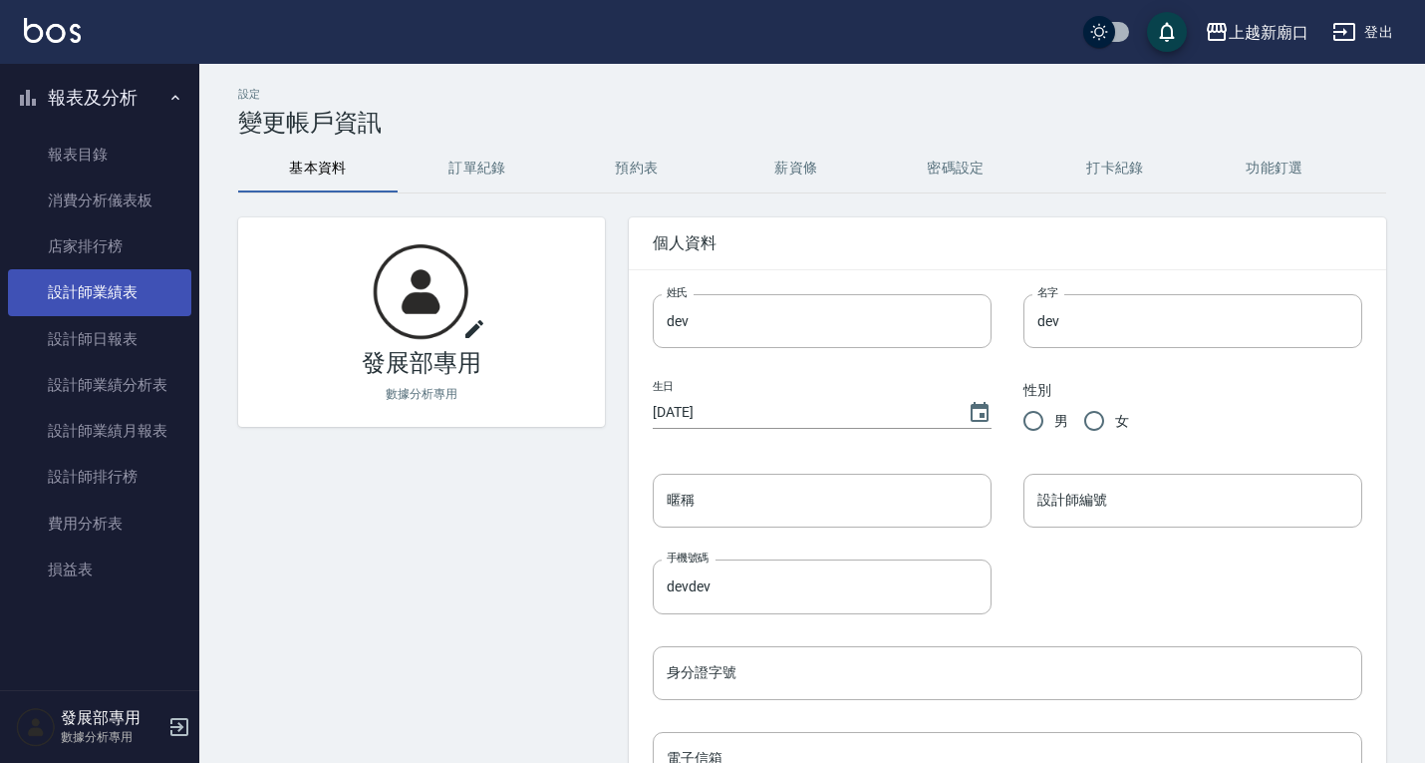
click at [115, 301] on link "設計師業績表" at bounding box center [99, 292] width 183 height 46
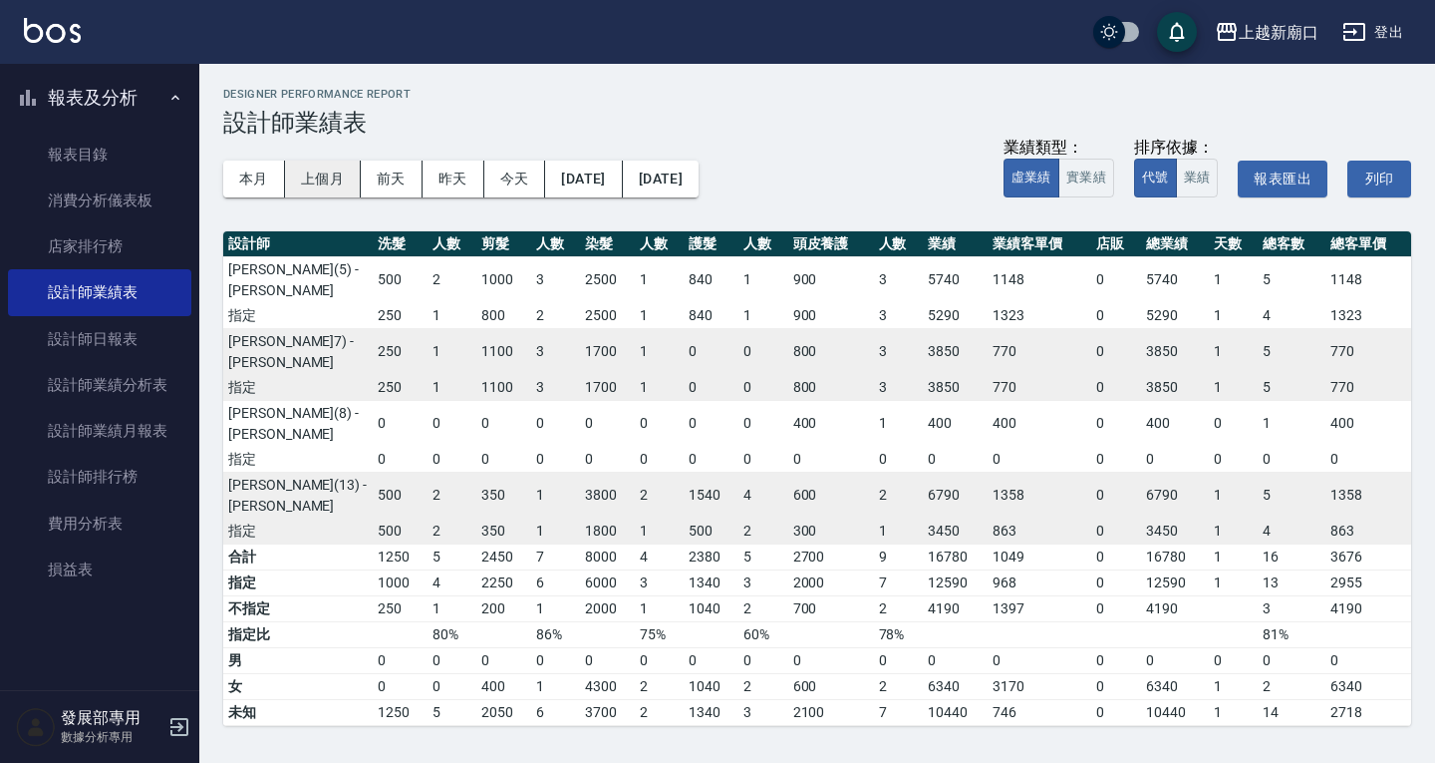
click at [316, 180] on button "上個月" at bounding box center [323, 178] width 76 height 37
